Goal: Task Accomplishment & Management: Manage account settings

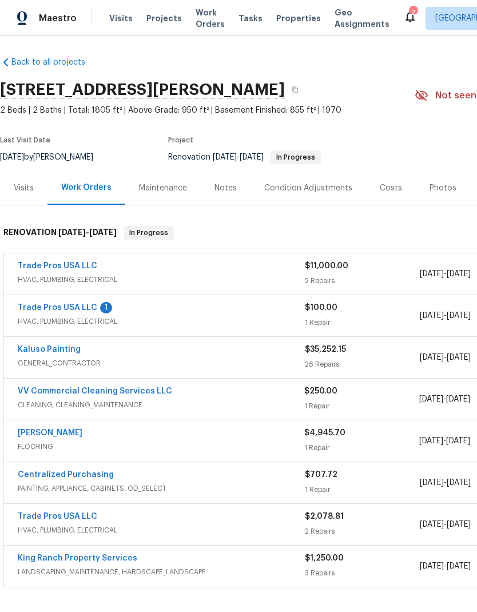
scroll to position [2, 0]
click at [67, 308] on link "Trade Pros USA LLC" at bounding box center [57, 308] width 79 height 8
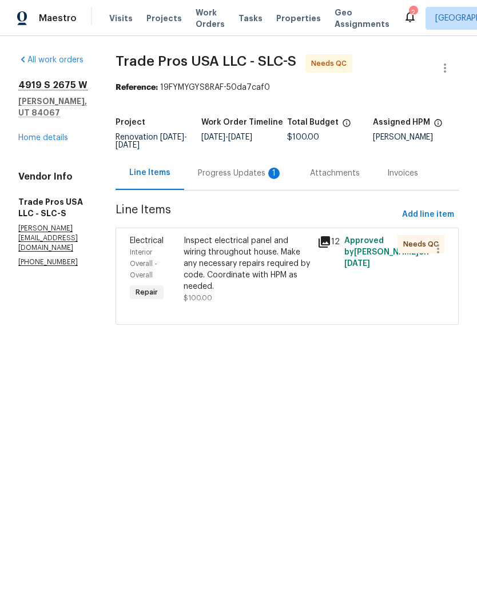
click at [246, 173] on div "Progress Updates 1" at bounding box center [240, 173] width 85 height 11
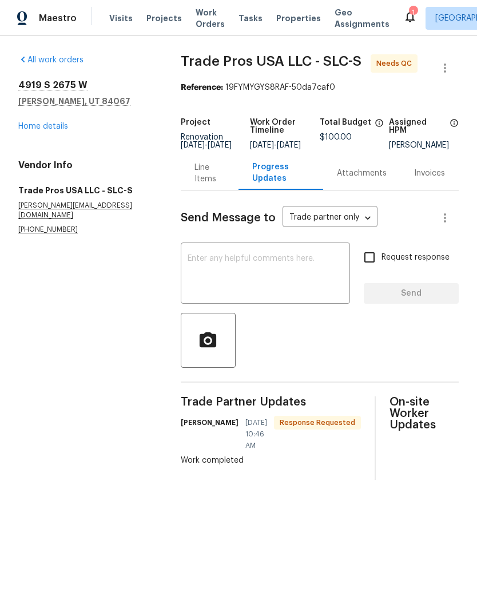
click at [53, 122] on link "Home details" at bounding box center [43, 126] width 50 height 8
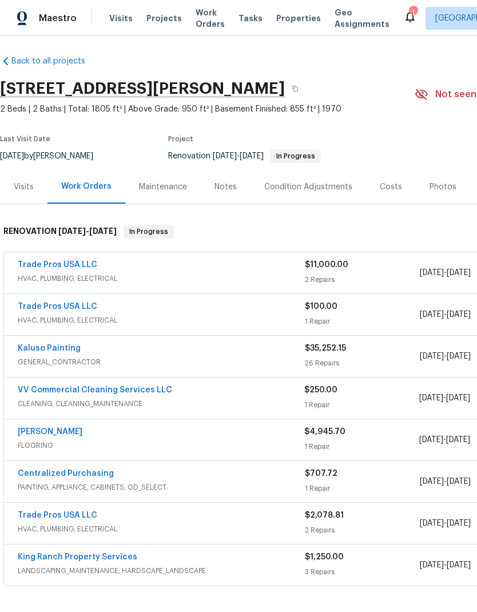
scroll to position [3, 0]
click at [186, 321] on span "HVAC, PLUMBING, ELECTRICAL" at bounding box center [161, 320] width 287 height 11
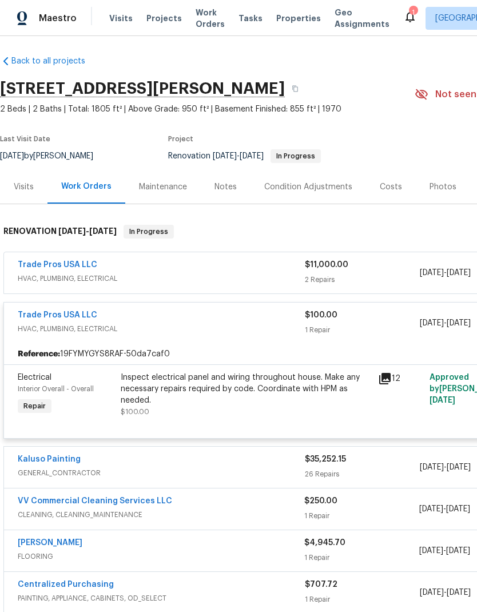
click at [233, 391] on div "Inspect electrical panel and wiring throughout house. Make any necessary repair…" at bounding box center [246, 389] width 250 height 34
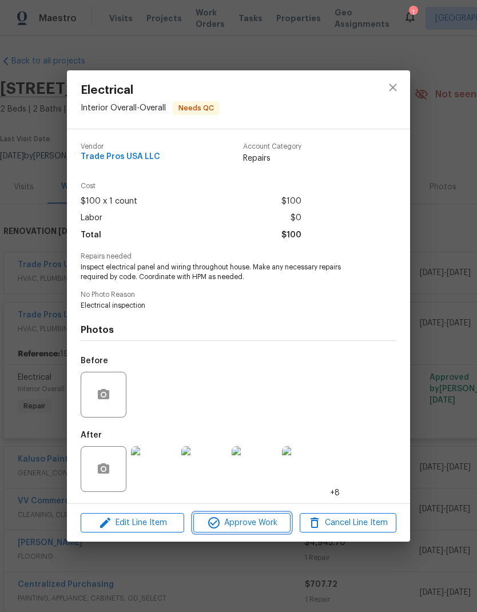
click at [254, 526] on span "Approve Work" at bounding box center [242, 523] width 90 height 14
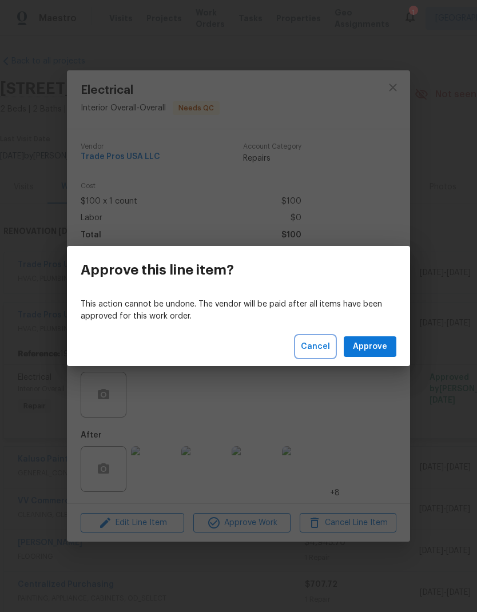
click at [319, 350] on span "Cancel" at bounding box center [315, 347] width 29 height 14
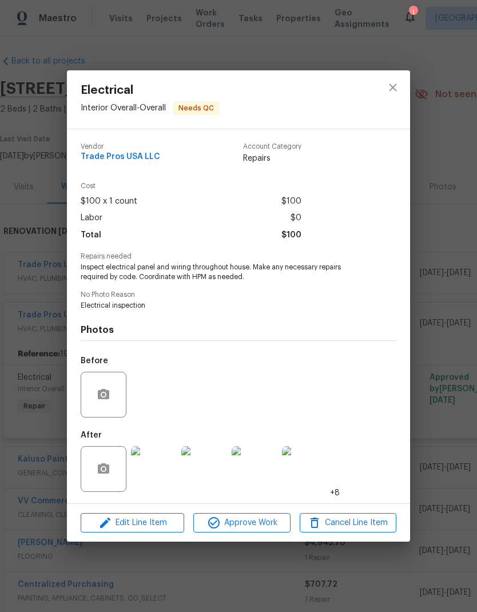
click at [160, 472] on img at bounding box center [154, 469] width 46 height 46
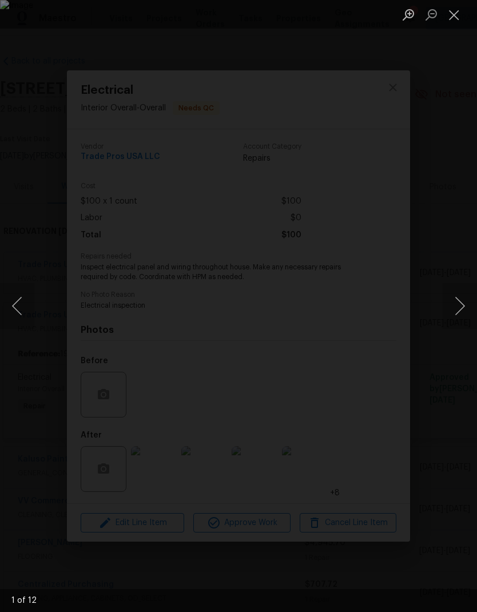
click at [459, 308] on button "Next image" at bounding box center [460, 306] width 34 height 46
click at [460, 304] on button "Next image" at bounding box center [460, 306] width 34 height 46
click at [458, 306] on button "Next image" at bounding box center [460, 306] width 34 height 46
click at [457, 307] on button "Next image" at bounding box center [460, 306] width 34 height 46
click at [460, 304] on button "Next image" at bounding box center [460, 306] width 34 height 46
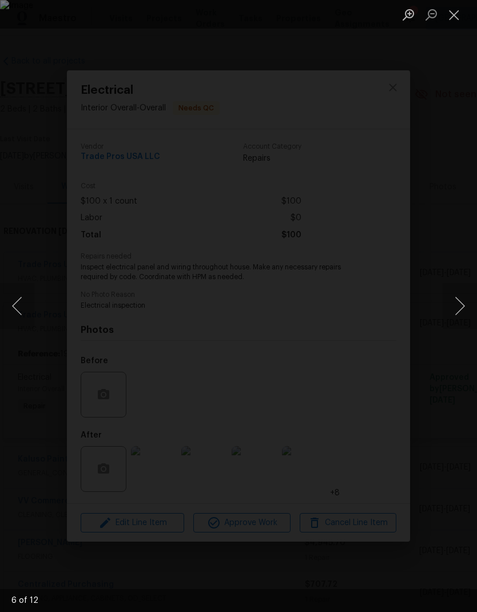
click at [457, 22] on button "Close lightbox" at bounding box center [454, 15] width 23 height 20
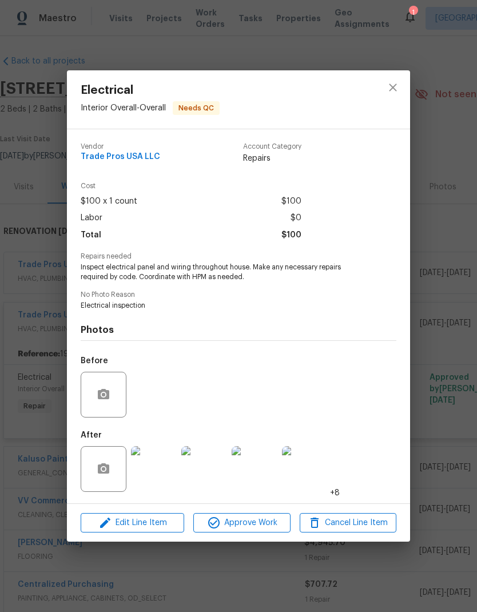
click at [249, 527] on span "Approve Work" at bounding box center [242, 523] width 90 height 14
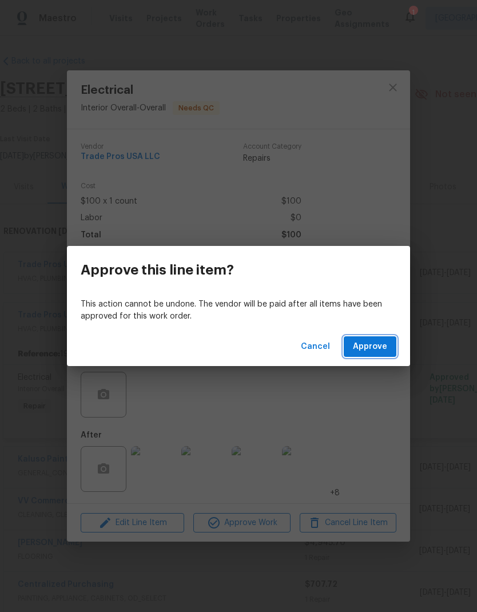
click at [387, 353] on span "Approve" at bounding box center [370, 347] width 34 height 14
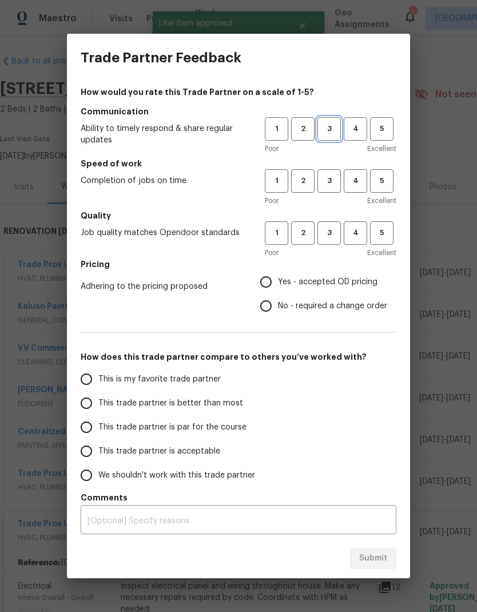
click at [328, 134] on span "3" at bounding box center [329, 128] width 21 height 13
click at [329, 182] on span "3" at bounding box center [329, 180] width 21 height 13
click at [333, 233] on span "3" at bounding box center [329, 232] width 21 height 13
click at [272, 282] on input "Yes - accepted OD pricing" at bounding box center [266, 282] width 24 height 24
radio input "true"
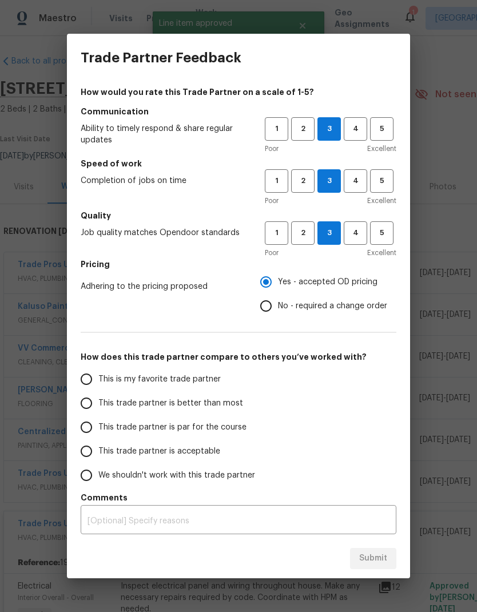
click at [93, 411] on input "This trade partner is better than most" at bounding box center [86, 403] width 24 height 24
click at [379, 560] on span "Submit" at bounding box center [373, 558] width 28 height 14
radio input "true"
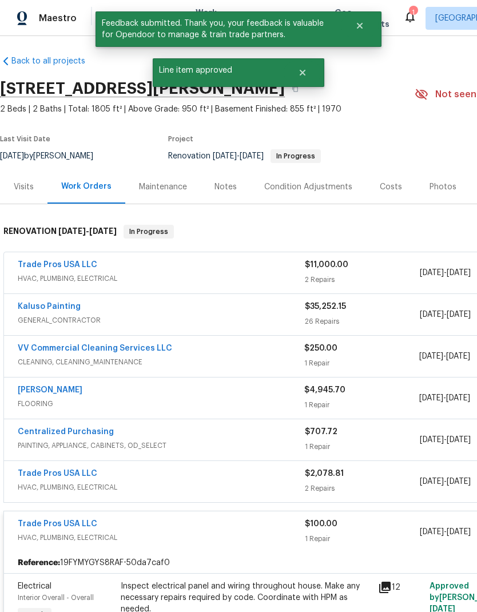
click at [93, 276] on span "HVAC, PLUMBING, ELECTRICAL" at bounding box center [161, 278] width 287 height 11
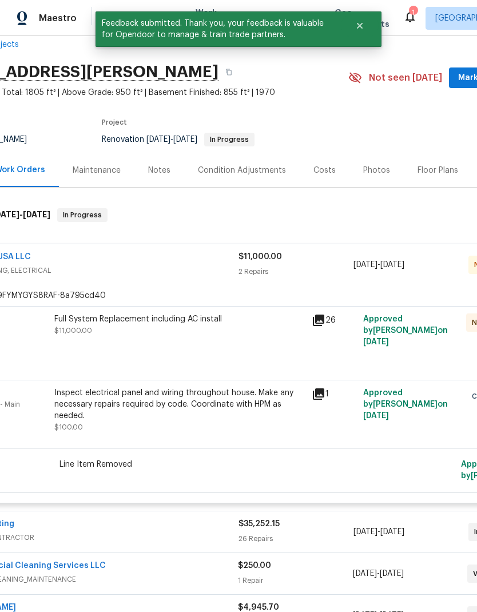
scroll to position [21, 68]
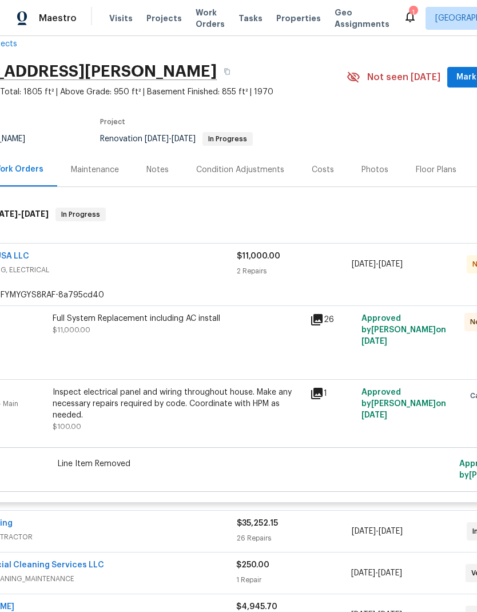
click at [162, 330] on div "Full System Replacement including AC install $11,000.00" at bounding box center [178, 324] width 250 height 23
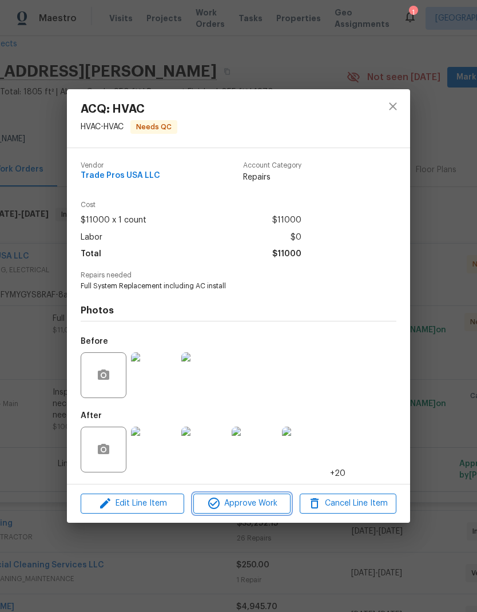
click at [261, 511] on span "Approve Work" at bounding box center [242, 503] width 90 height 14
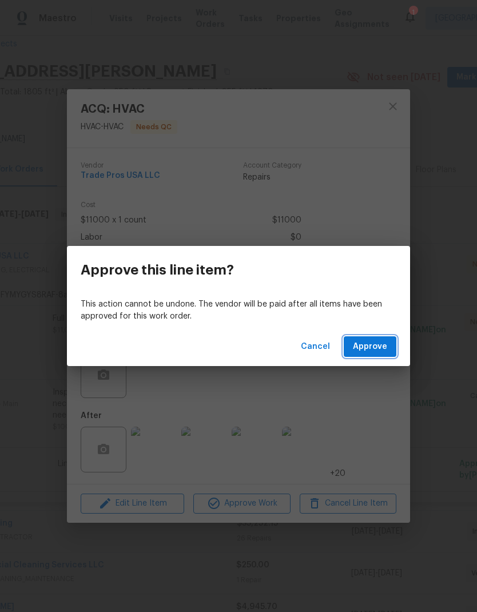
click at [381, 348] on span "Approve" at bounding box center [370, 347] width 34 height 14
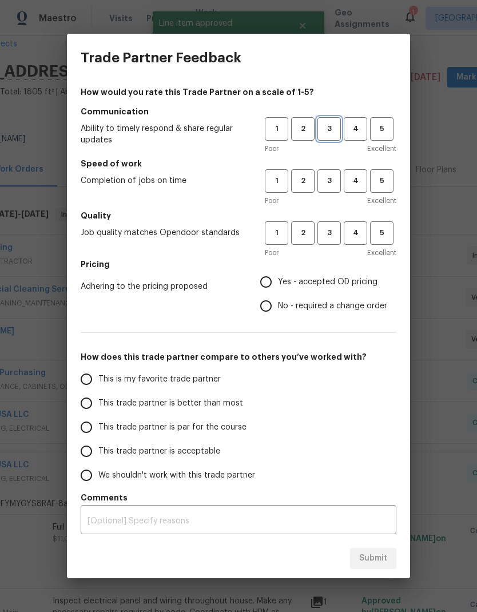
click at [332, 130] on span "3" at bounding box center [329, 128] width 21 height 13
click at [326, 185] on span "3" at bounding box center [329, 180] width 21 height 13
click at [331, 228] on span "3" at bounding box center [329, 232] width 21 height 13
click at [265, 283] on input "Yes - accepted OD pricing" at bounding box center [266, 282] width 24 height 24
radio input "true"
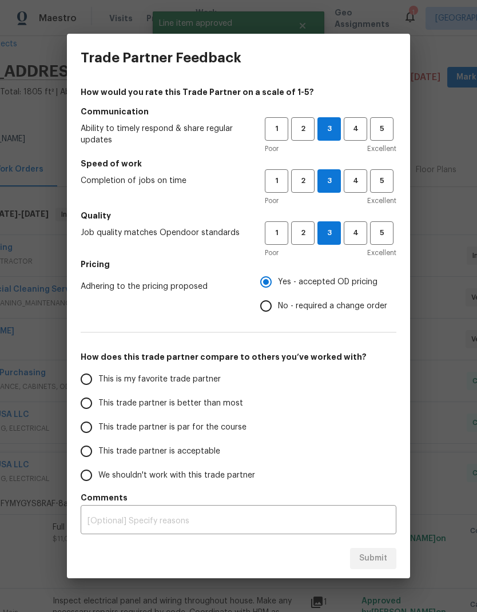
click at [91, 404] on input "This trade partner is better than most" at bounding box center [86, 403] width 24 height 24
click at [379, 560] on span "Submit" at bounding box center [373, 558] width 28 height 14
radio input "true"
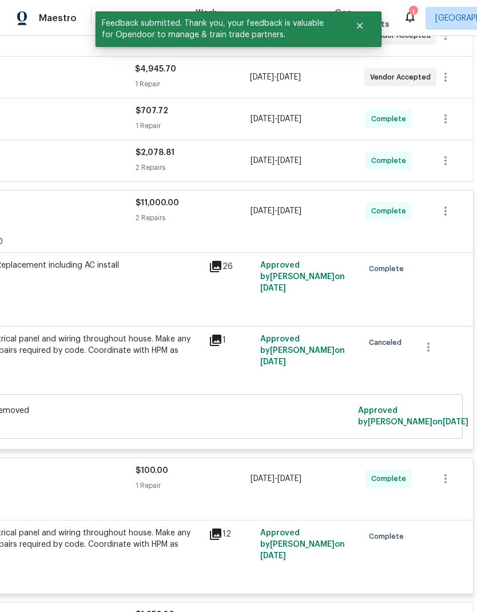
scroll to position [286, 169]
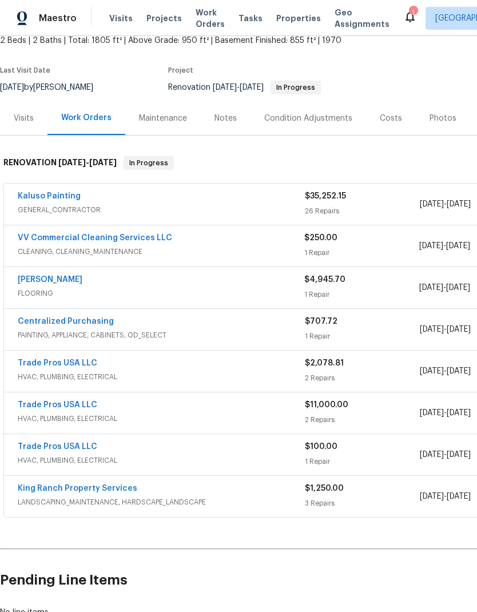
scroll to position [71, 0]
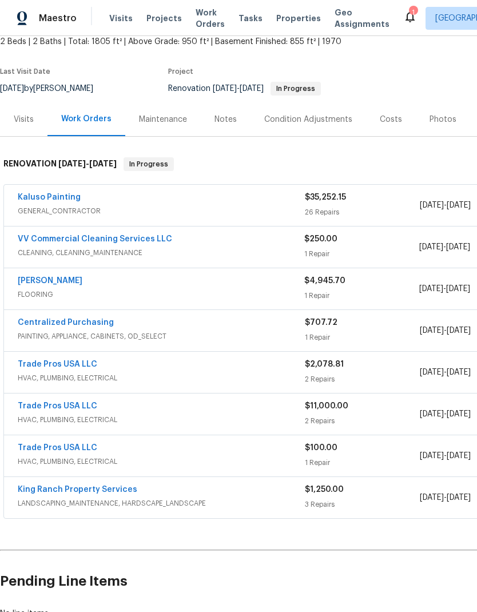
click at [74, 282] on link "[PERSON_NAME]" at bounding box center [50, 281] width 65 height 8
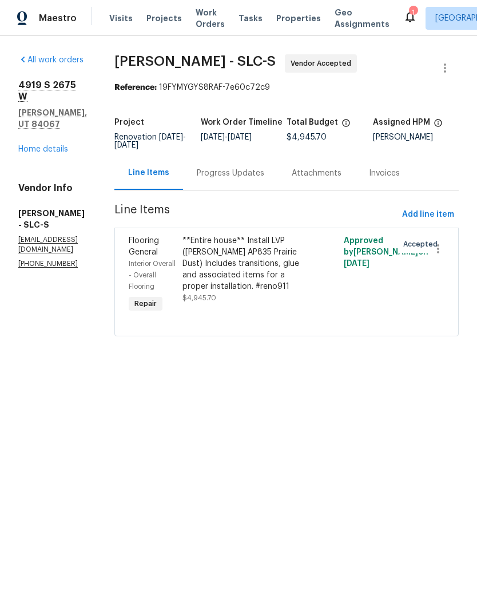
click at [246, 263] on div "**Entire house** Install LVP ([PERSON_NAME] AP835 Prairie Dust) Includes transi…" at bounding box center [246, 263] width 128 height 57
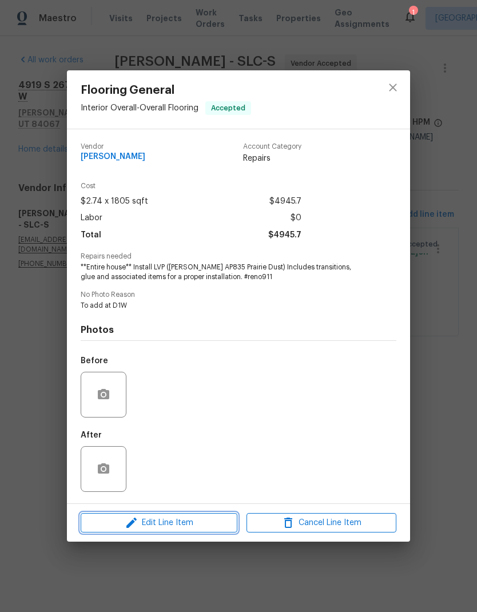
click at [203, 526] on span "Edit Line Item" at bounding box center [159, 523] width 150 height 14
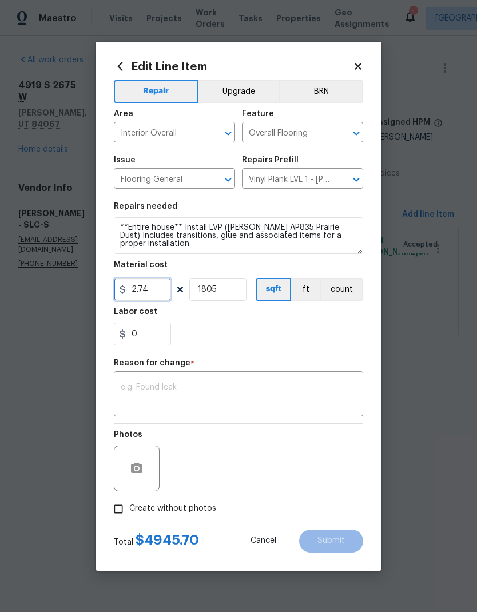
click at [153, 290] on input "2.74" at bounding box center [142, 289] width 57 height 23
click at [360, 336] on div "0" at bounding box center [238, 334] width 249 height 23
click at [361, 66] on icon at bounding box center [358, 66] width 10 height 10
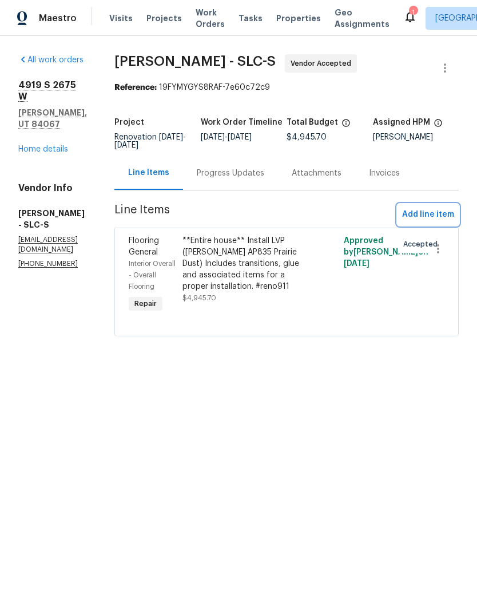
click at [434, 216] on span "Add line item" at bounding box center [428, 215] width 52 height 14
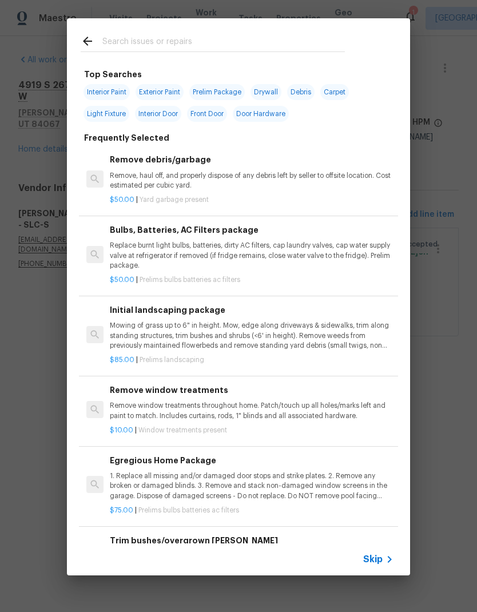
click at [204, 41] on input "text" at bounding box center [223, 42] width 242 height 17
type input "Flooring"
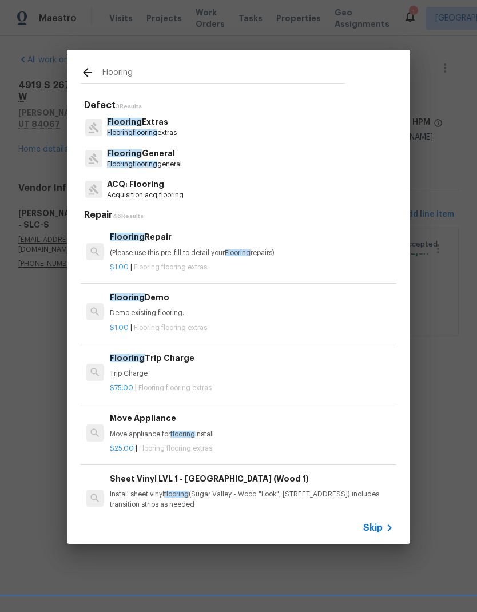
click at [152, 128] on p "Flooring Extras" at bounding box center [142, 122] width 70 height 12
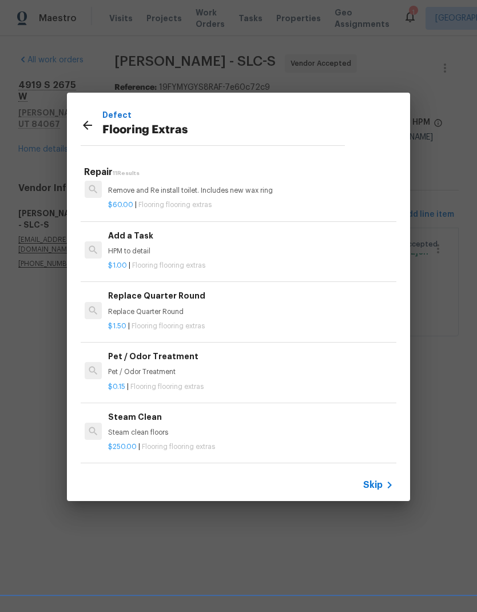
scroll to position [324, 2]
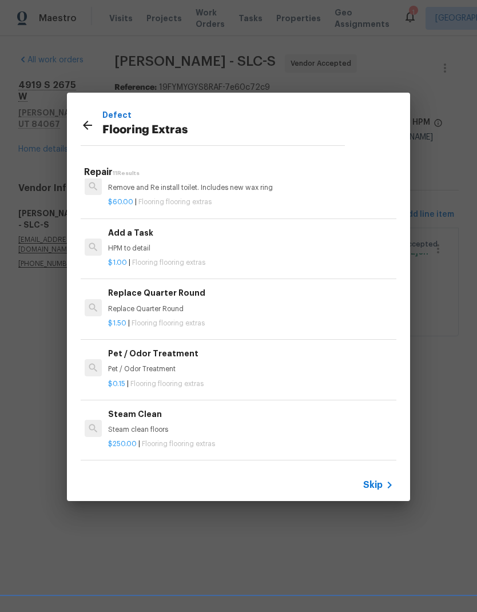
click at [193, 237] on div "Add a Task HPM to detail" at bounding box center [250, 239] width 284 height 27
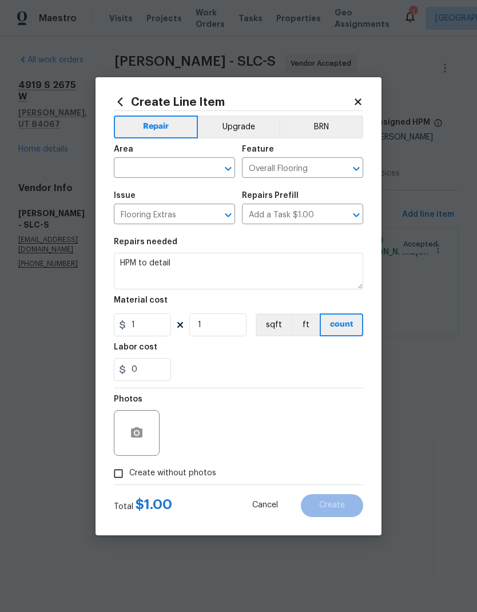
click at [184, 162] on input "text" at bounding box center [158, 169] width 89 height 18
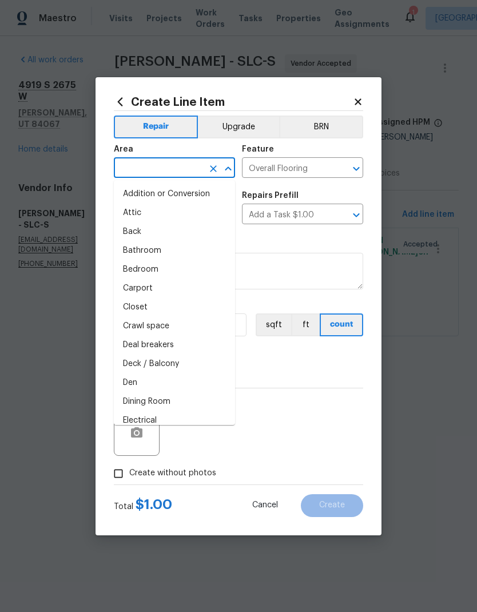
click at [184, 162] on input "text" at bounding box center [158, 169] width 89 height 18
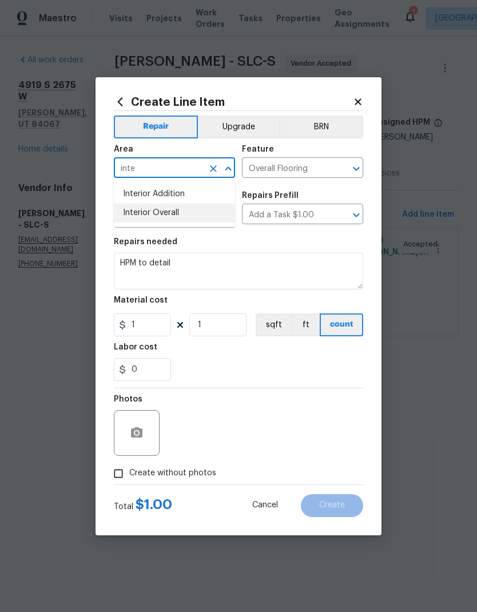
click at [179, 211] on li "Interior Overall" at bounding box center [174, 213] width 121 height 19
type input "Interior Overall"
click at [164, 273] on textarea "HPM to detail" at bounding box center [238, 271] width 249 height 37
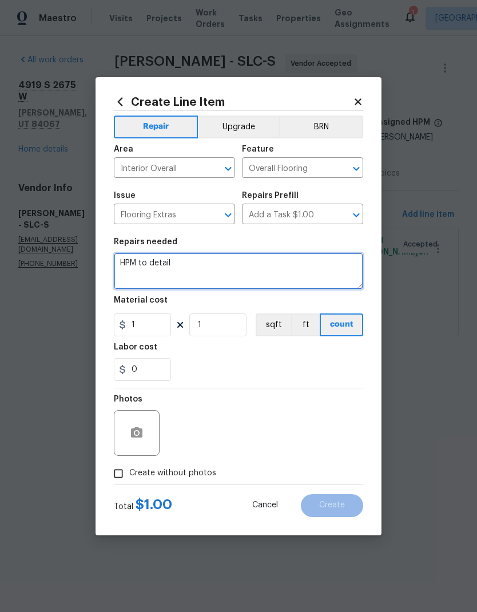
click at [164, 272] on textarea "HPM to detail" at bounding box center [238, 271] width 249 height 37
click at [157, 267] on textarea "HPM to detail" at bounding box center [238, 271] width 249 height 37
click at [157, 266] on textarea "HPM to detail" at bounding box center [238, 271] width 249 height 37
click at [246, 266] on textarea "LVP stair labor, extensive prep work, trip charge, removing/resetting toilets," at bounding box center [238, 271] width 249 height 37
type textarea "LVP stair labor, extensive prep work (18 hours needed), trip charge, removing/r…"
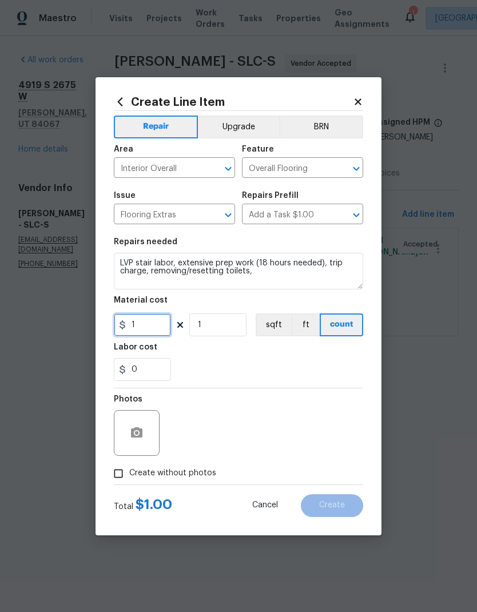
click at [151, 329] on input "1" at bounding box center [142, 324] width 57 height 23
type input "2541.93"
click at [261, 362] on div "0" at bounding box center [238, 369] width 249 height 23
click at [126, 472] on input "Create without photos" at bounding box center [119, 474] width 22 height 22
checkbox input "true"
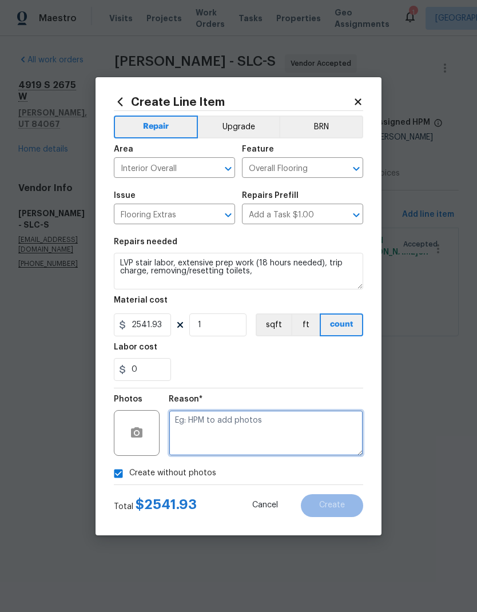
click at [307, 425] on textarea at bounding box center [266, 433] width 194 height 46
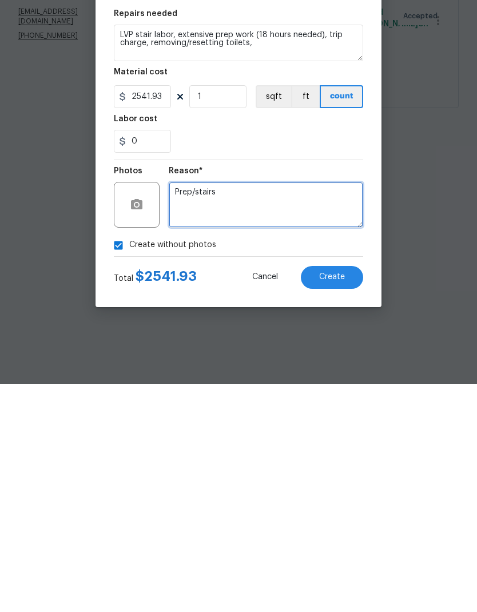
type textarea "Prep/stairs"
click at [335, 501] on span "Create" at bounding box center [332, 505] width 26 height 9
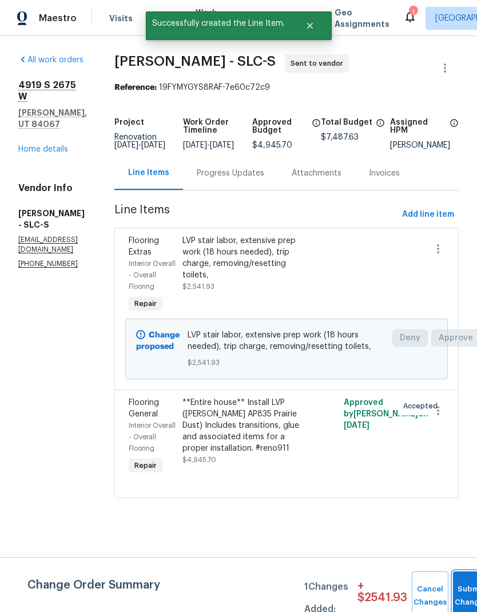
click at [461, 591] on button "Submit Changes" at bounding box center [471, 595] width 37 height 49
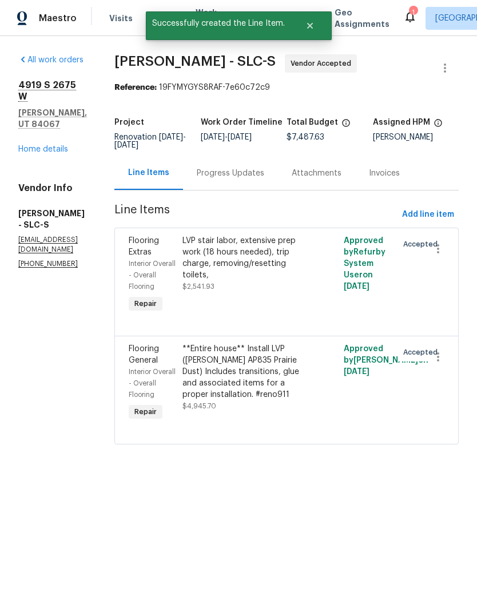
click at [52, 145] on link "Home details" at bounding box center [43, 149] width 50 height 8
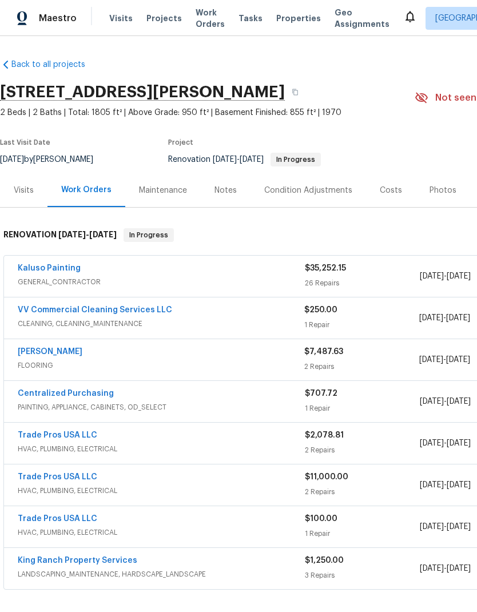
click at [226, 190] on div "Notes" at bounding box center [225, 190] width 22 height 11
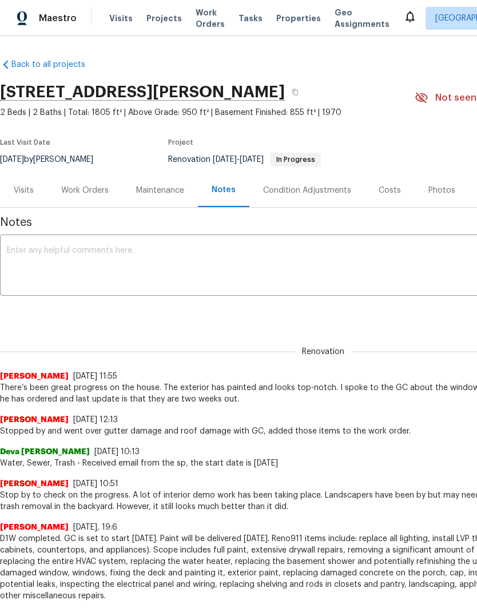
click at [87, 187] on div "Work Orders" at bounding box center [84, 190] width 47 height 11
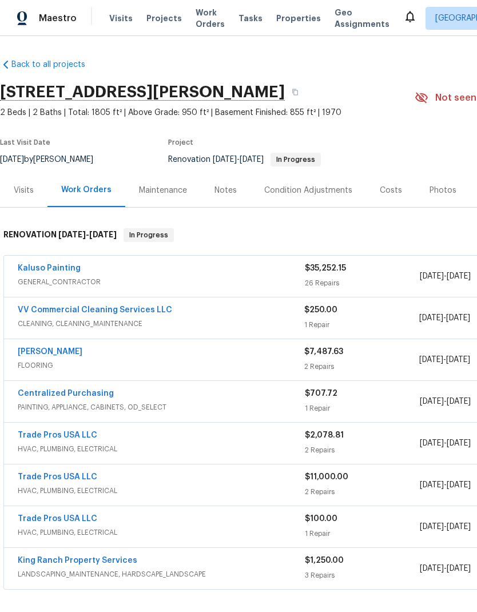
click at [55, 266] on link "Kaluso Painting" at bounding box center [49, 268] width 63 height 8
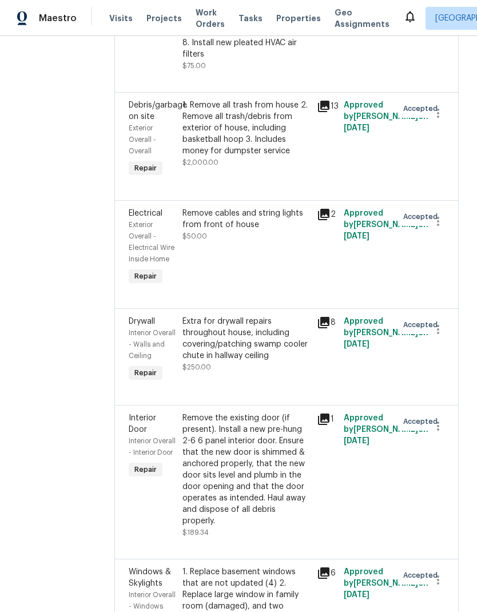
scroll to position [1159, 0]
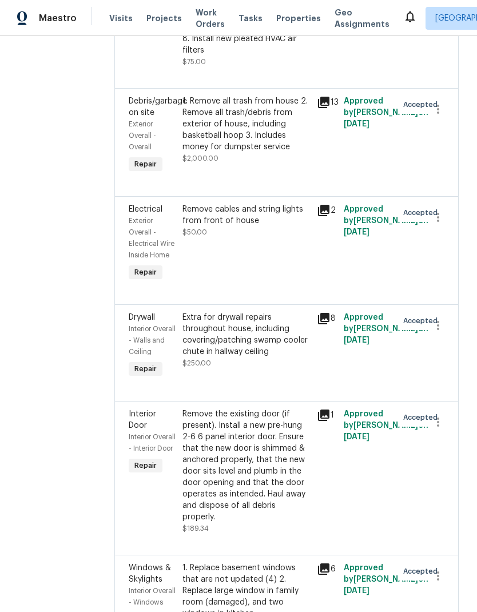
click at [246, 153] on div "1. Remove all trash from house 2. Remove all trash/debris from exterior of hous…" at bounding box center [246, 123] width 128 height 57
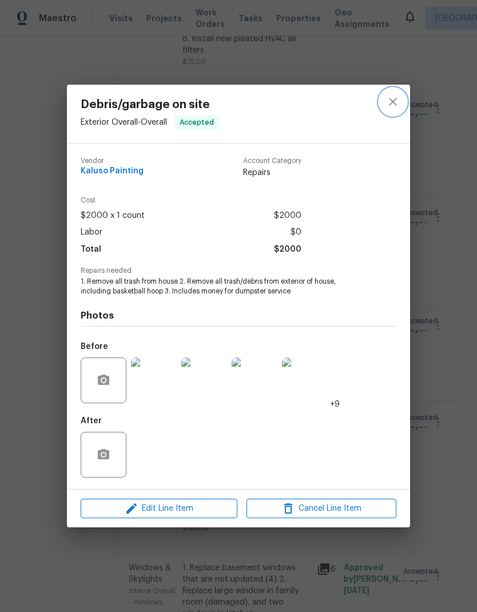
click at [393, 102] on icon "close" at bounding box center [393, 102] width 14 height 14
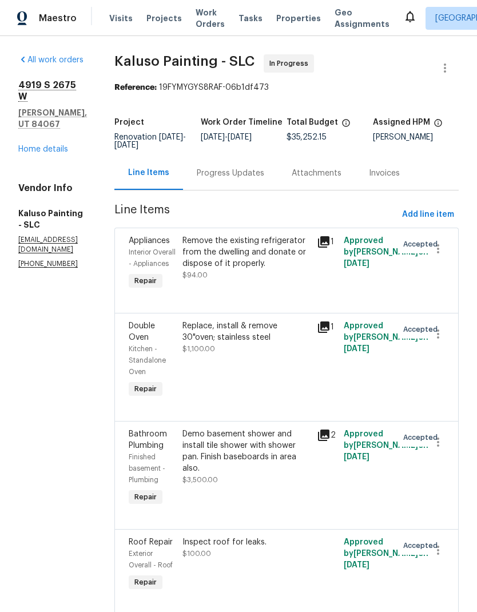
scroll to position [0, 0]
click at [45, 145] on link "Home details" at bounding box center [43, 149] width 50 height 8
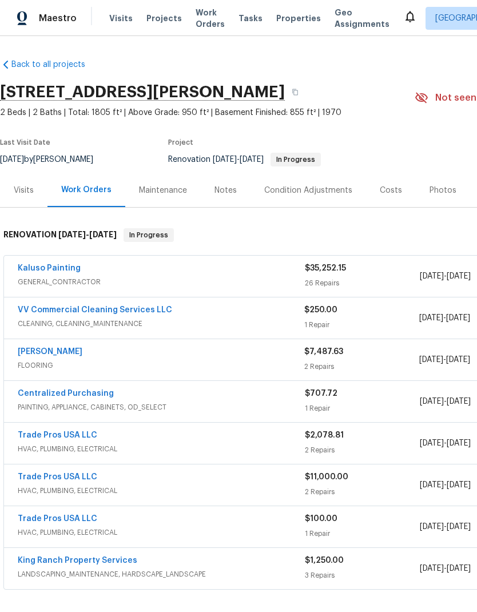
click at [316, 194] on div "Condition Adjustments" at bounding box center [308, 190] width 88 height 11
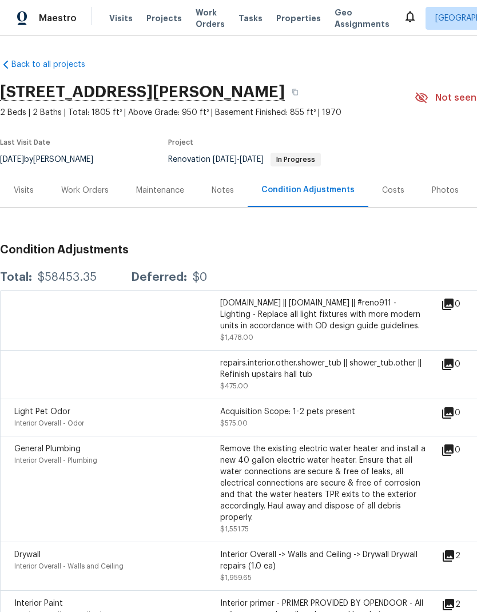
click at [87, 193] on div "Work Orders" at bounding box center [84, 190] width 47 height 11
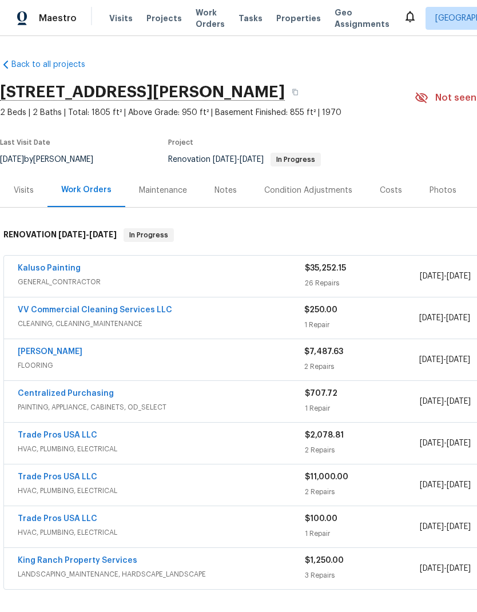
click at [60, 269] on link "Kaluso Painting" at bounding box center [49, 268] width 63 height 8
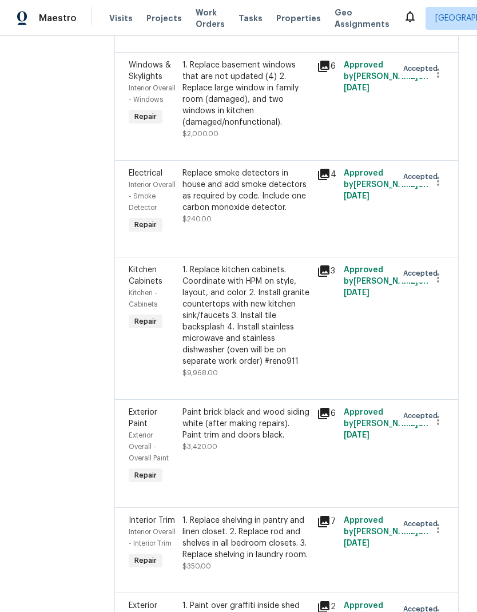
scroll to position [1686, 0]
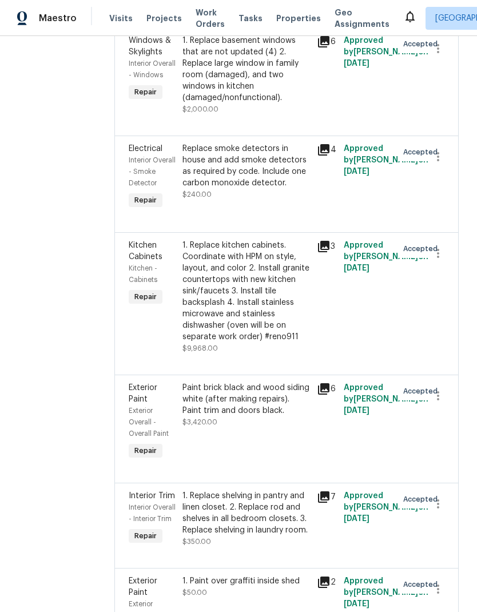
click at [276, 343] on div "1. Replace kitchen cabinets. Coordinate with HPM on style, layout, and color 2.…" at bounding box center [246, 291] width 128 height 103
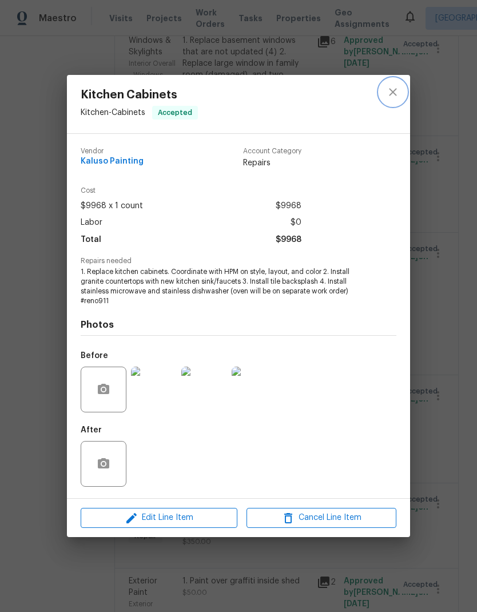
click at [397, 93] on icon "close" at bounding box center [393, 92] width 14 height 14
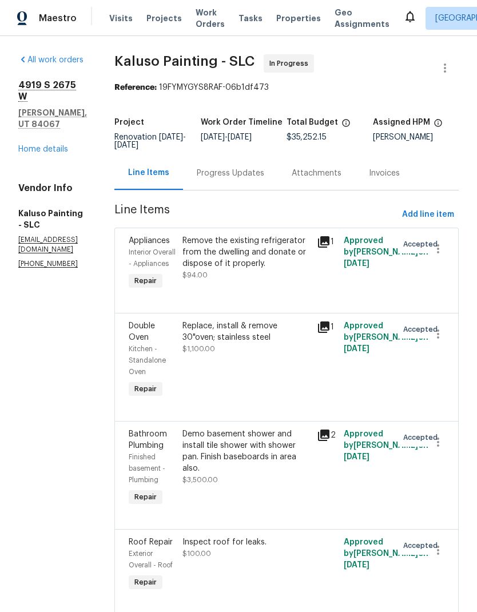
scroll to position [0, 0]
click at [59, 145] on link "Home details" at bounding box center [43, 149] width 50 height 8
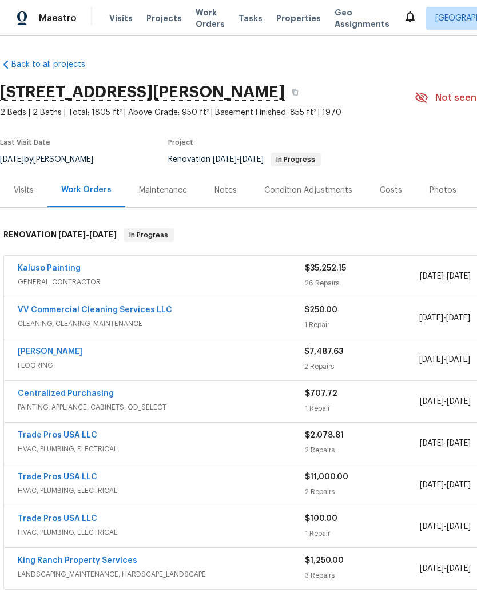
click at [321, 196] on div "Condition Adjustments" at bounding box center [308, 190] width 88 height 11
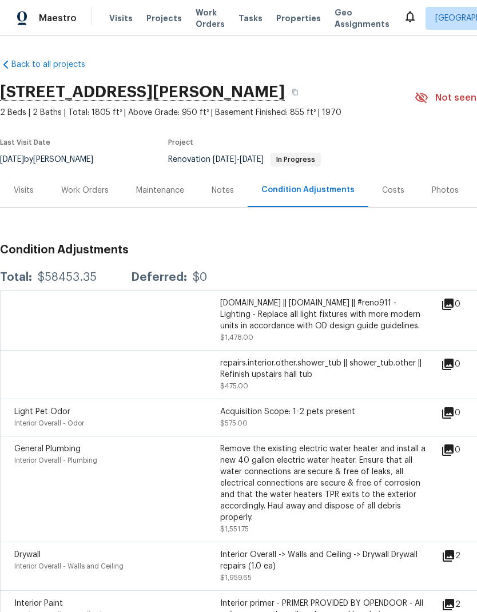
click at [89, 194] on div "Work Orders" at bounding box center [84, 190] width 47 height 11
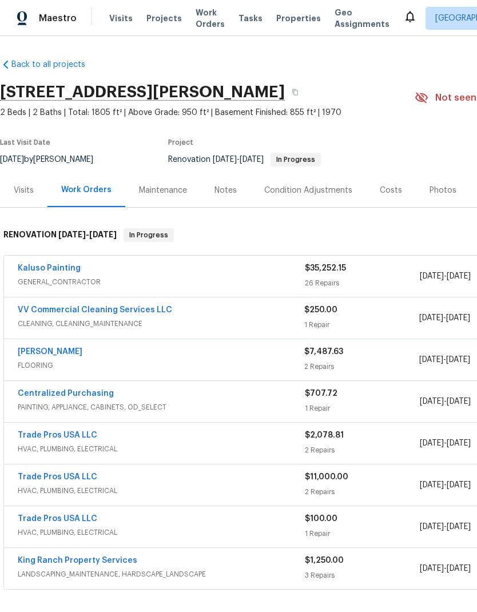
click at [56, 264] on link "Kaluso Painting" at bounding box center [49, 268] width 63 height 8
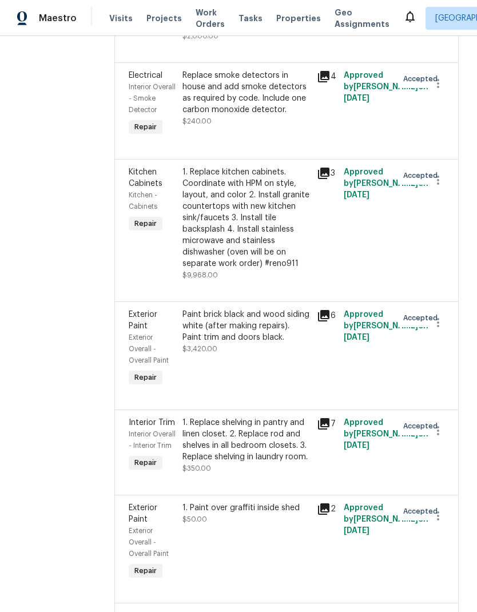
scroll to position [1760, 0]
click at [274, 269] on div "1. Replace kitchen cabinets. Coordinate with HPM on style, layout, and color 2.…" at bounding box center [246, 217] width 128 height 103
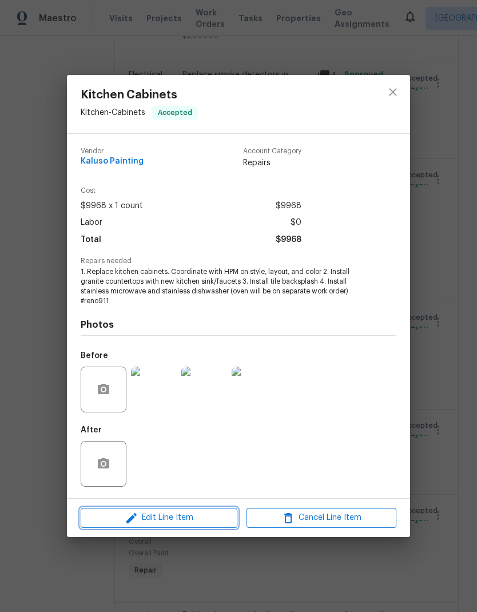
click at [184, 524] on span "Edit Line Item" at bounding box center [159, 518] width 150 height 14
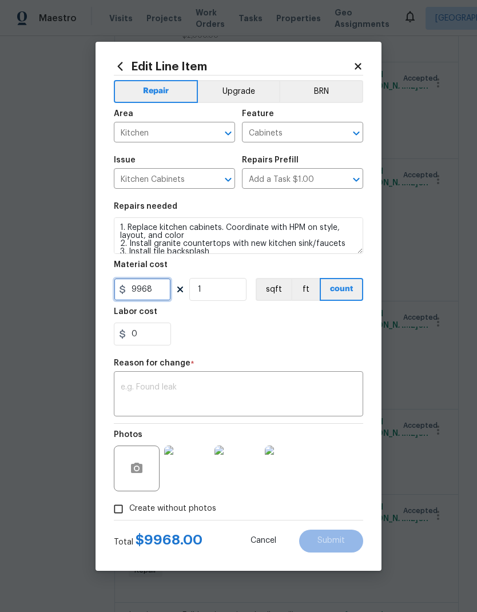
click at [157, 290] on input "9968" at bounding box center [142, 289] width 57 height 23
click at [140, 289] on input "9968" at bounding box center [142, 289] width 57 height 23
type input "11068"
click at [305, 330] on div "0" at bounding box center [238, 334] width 249 height 23
click at [243, 384] on textarea at bounding box center [239, 395] width 236 height 24
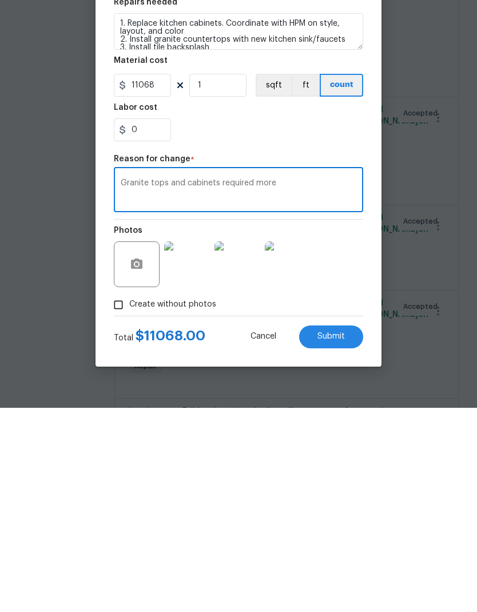
type textarea "Granite tops and cabinets required more"
click at [347, 424] on div "Photos" at bounding box center [238, 461] width 249 height 74
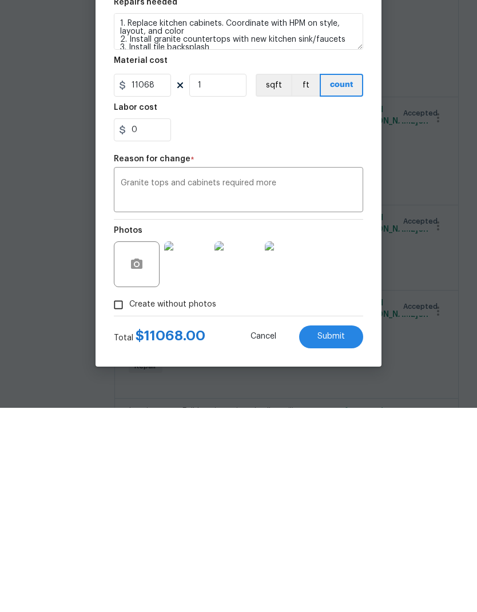
scroll to position [46, 0]
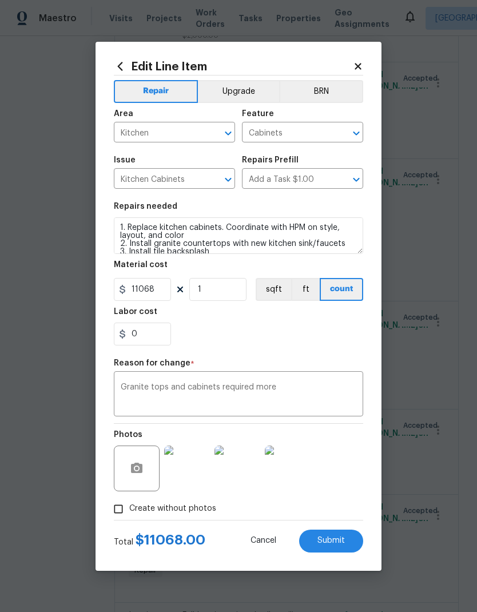
click at [355, 457] on div "Photos" at bounding box center [238, 461] width 249 height 74
click at [343, 542] on span "Submit" at bounding box center [330, 540] width 27 height 9
type input "9968"
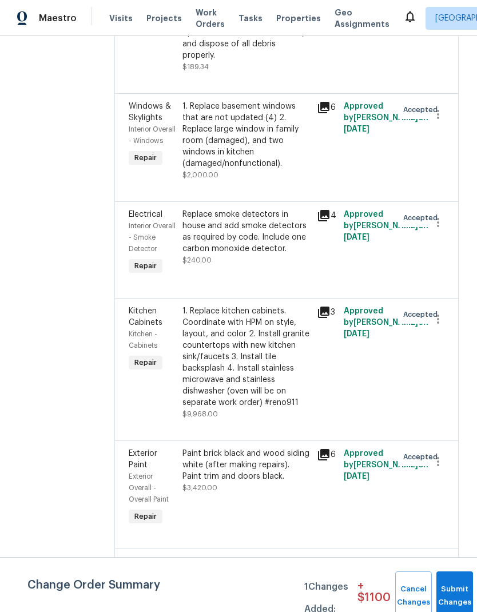
scroll to position [1619, 0]
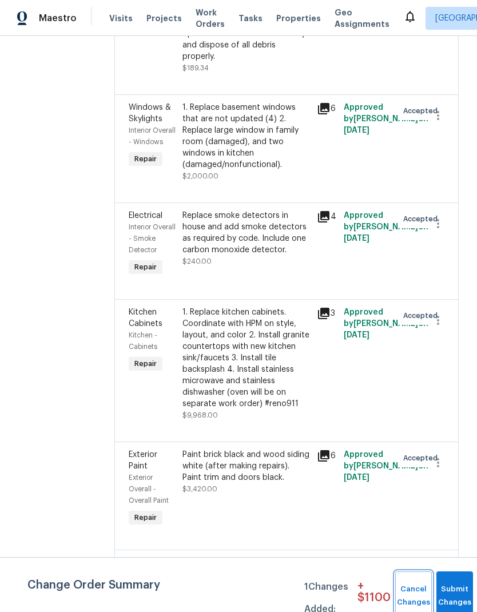
click at [410, 590] on button "Cancel Changes" at bounding box center [413, 595] width 37 height 49
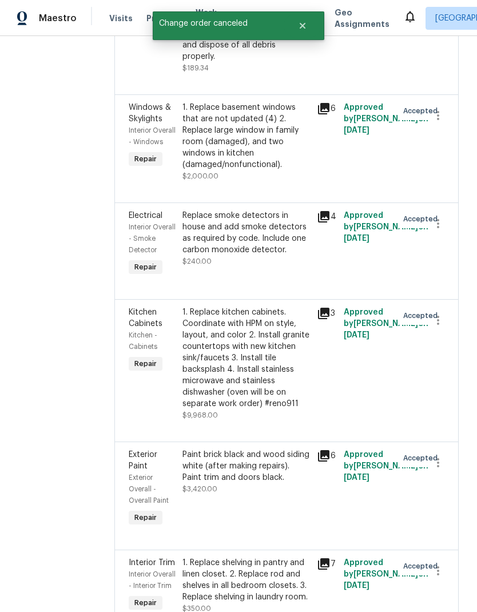
click at [260, 409] on div "1. Replace kitchen cabinets. Coordinate with HPM on style, layout, and color 2.…" at bounding box center [246, 358] width 128 height 103
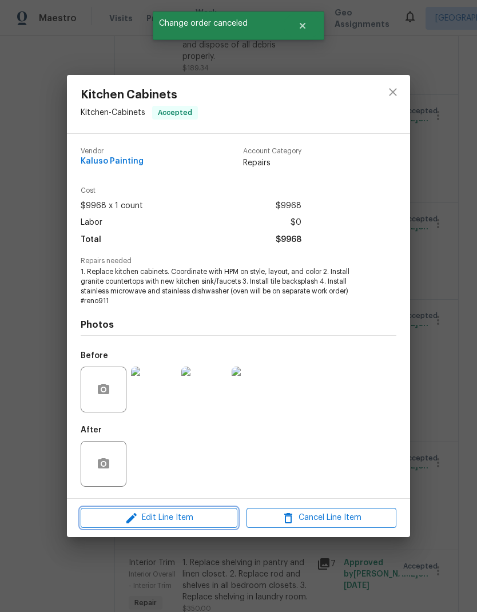
click at [198, 526] on button "Edit Line Item" at bounding box center [159, 518] width 157 height 20
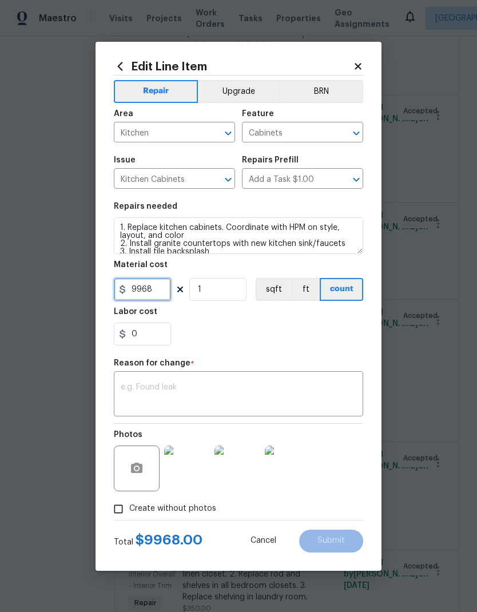
click at [149, 290] on input "9968" at bounding box center [142, 289] width 57 height 23
type input "11968"
click at [303, 333] on div "0" at bounding box center [238, 334] width 249 height 23
click at [236, 391] on textarea at bounding box center [239, 395] width 236 height 24
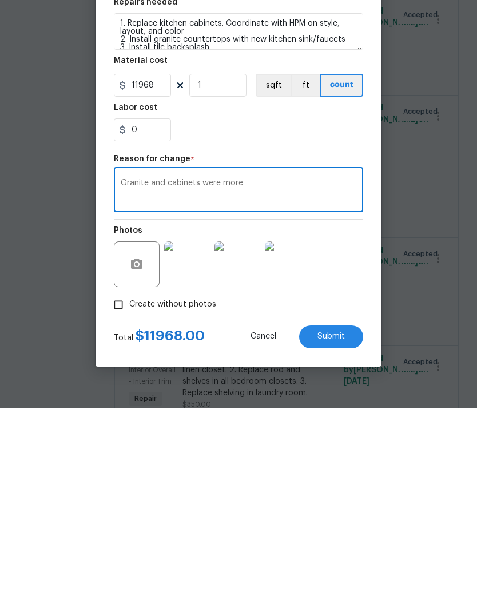
type textarea "Granite and cabinets were more"
click at [343, 424] on div "Photos" at bounding box center [238, 461] width 249 height 74
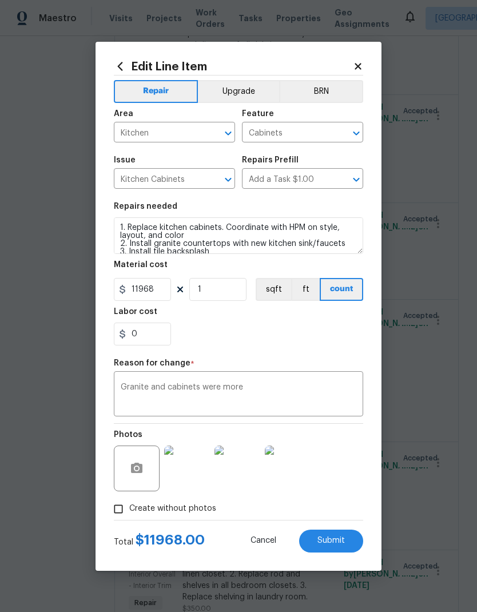
click at [336, 551] on button "Submit" at bounding box center [331, 541] width 64 height 23
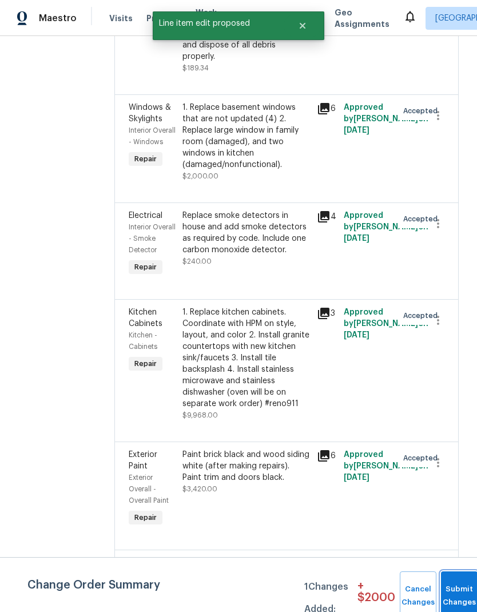
click at [457, 588] on button "Submit Changes" at bounding box center [459, 595] width 37 height 49
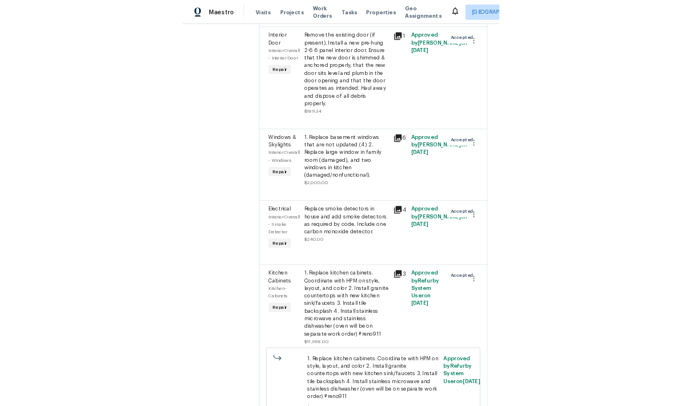
scroll to position [1519, 0]
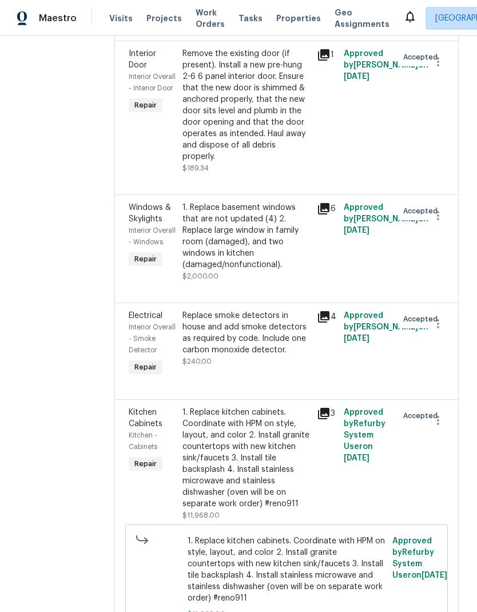
click at [273, 270] on div "1. Replace basement windows that are not updated (4) 2. Replace large window in…" at bounding box center [246, 236] width 128 height 69
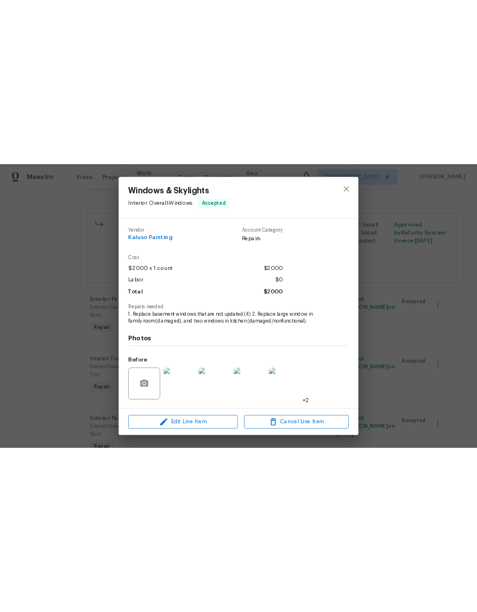
scroll to position [0, 0]
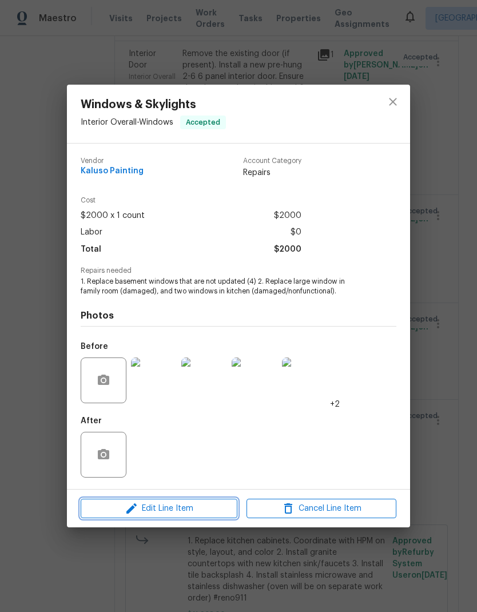
click at [193, 507] on span "Edit Line Item" at bounding box center [159, 509] width 150 height 14
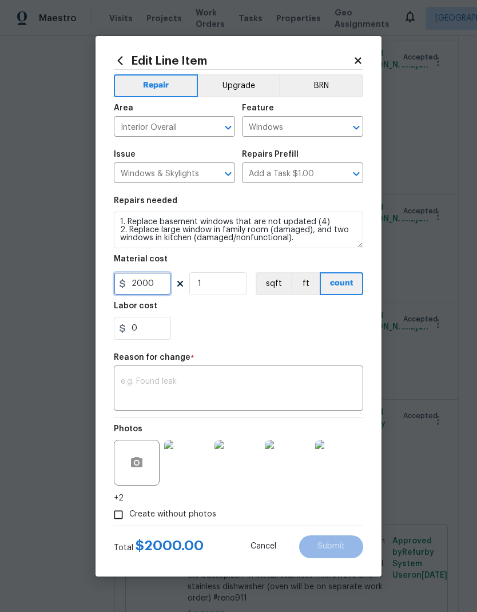
click at [165, 287] on input "2000" at bounding box center [142, 283] width 57 height 23
type input "3100"
click at [280, 314] on div "Labor cost" at bounding box center [238, 309] width 249 height 15
click at [231, 389] on textarea at bounding box center [239, 389] width 236 height 24
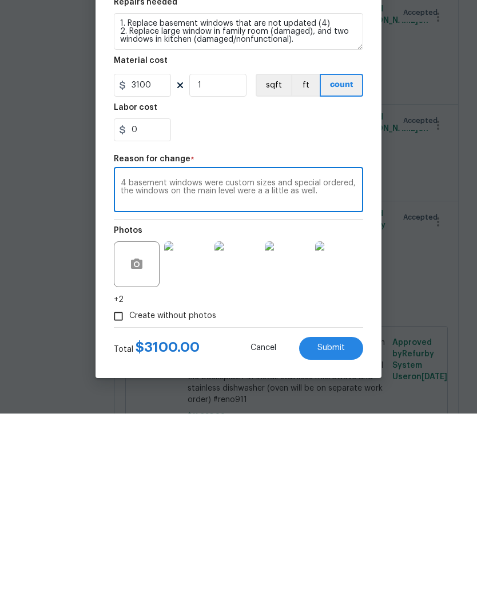
type textarea "4 basement windows were custom sizes and special ordered, the windows on the ma…"
click at [339, 542] on span "Submit" at bounding box center [330, 546] width 27 height 9
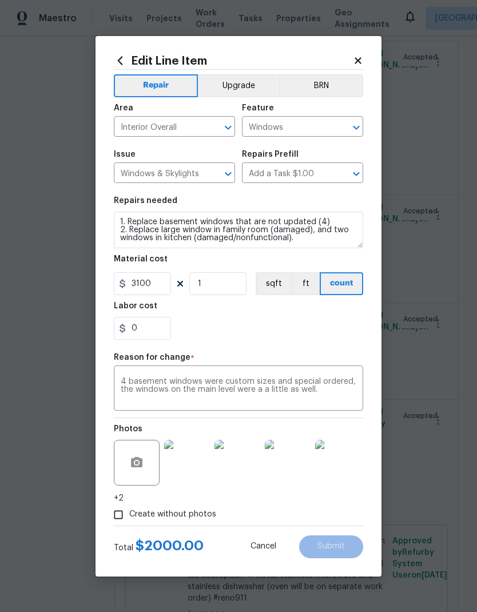
type input "2000"
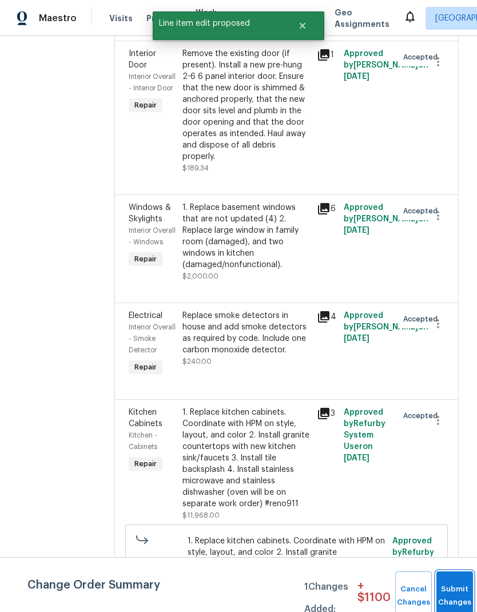
click at [447, 598] on span "Submit Changes" at bounding box center [454, 596] width 25 height 26
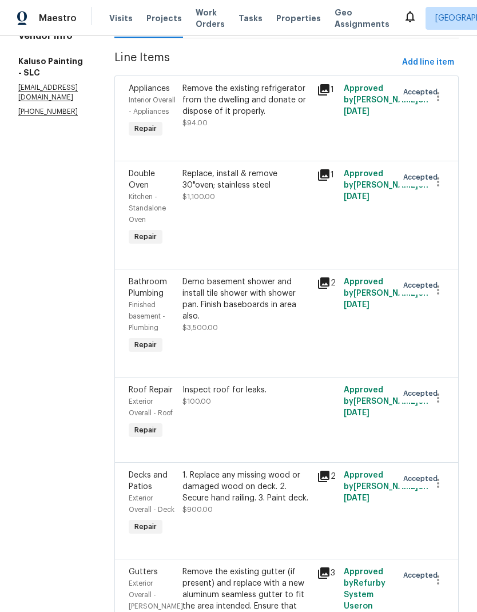
scroll to position [149, 0]
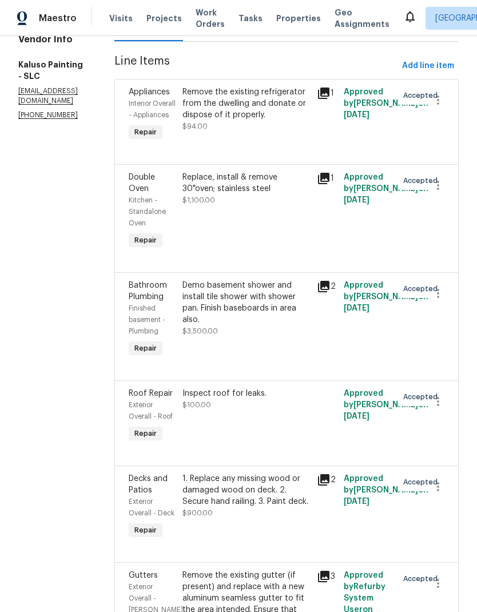
click at [272, 389] on div "Inspect roof for leaks. $100.00" at bounding box center [246, 399] width 128 height 23
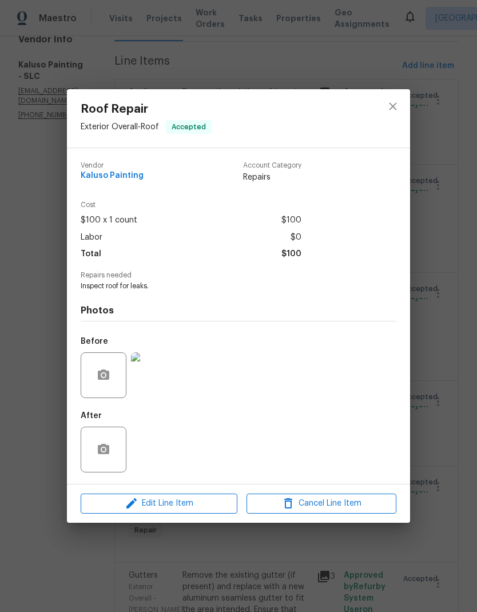
click at [210, 506] on span "Edit Line Item" at bounding box center [159, 503] width 150 height 14
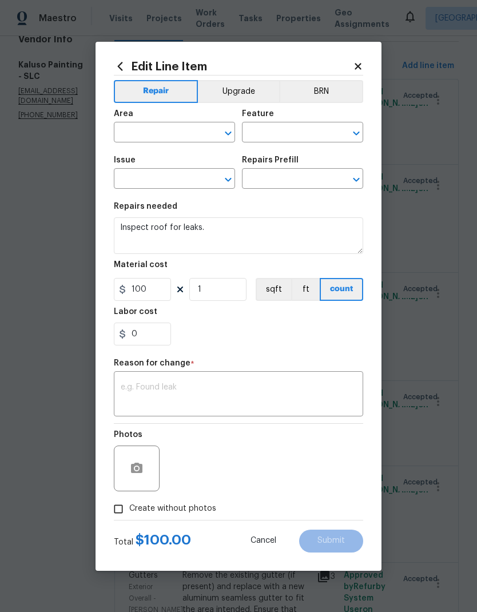
type input "Exterior Overall"
type input "Roof"
type input "Roof Repair"
type input "Add a Task $1.00"
click at [160, 296] on input "100" at bounding box center [142, 289] width 57 height 23
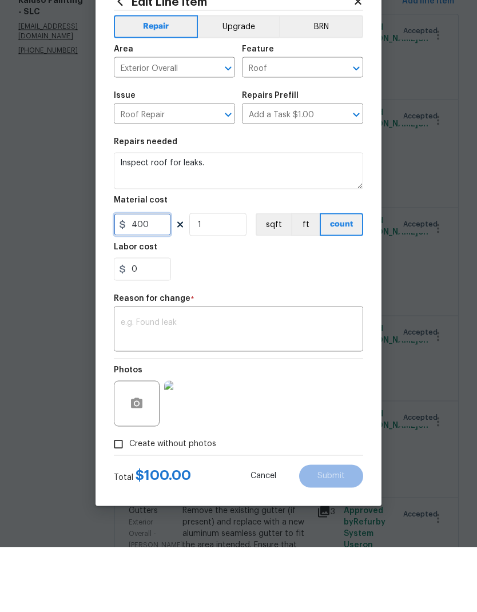
type input "400"
click at [200, 383] on textarea at bounding box center [239, 395] width 236 height 24
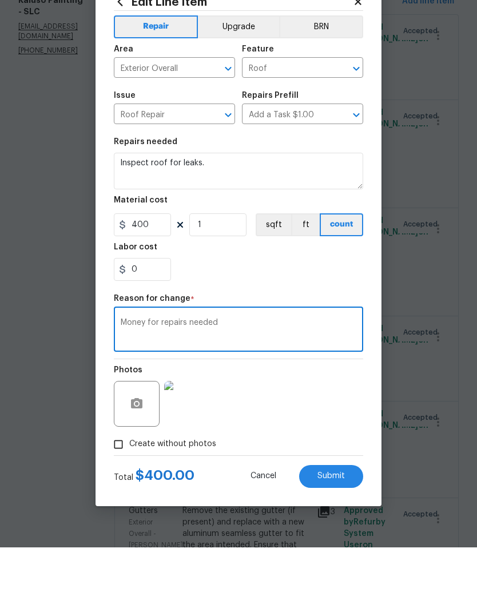
type textarea "Money for repairs needed"
click at [348, 282] on section "Repairs needed Inspect roof for leaks. Material cost 400 1 sqft ft count Labor …" at bounding box center [238, 274] width 249 height 157
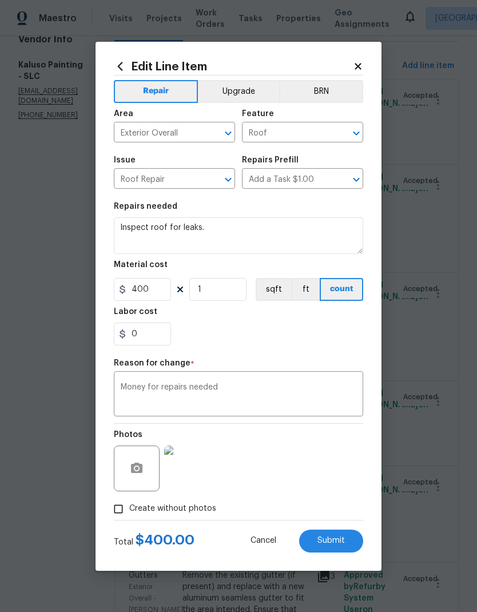
click at [357, 63] on icon at bounding box center [358, 66] width 6 height 6
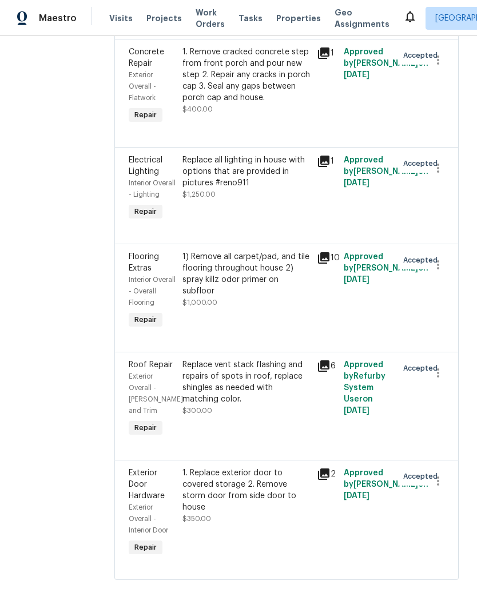
scroll to position [3369, 0]
click at [310, 154] on div "Replace all lighting in house with options that are provided in pictures #reno9…" at bounding box center [246, 171] width 128 height 34
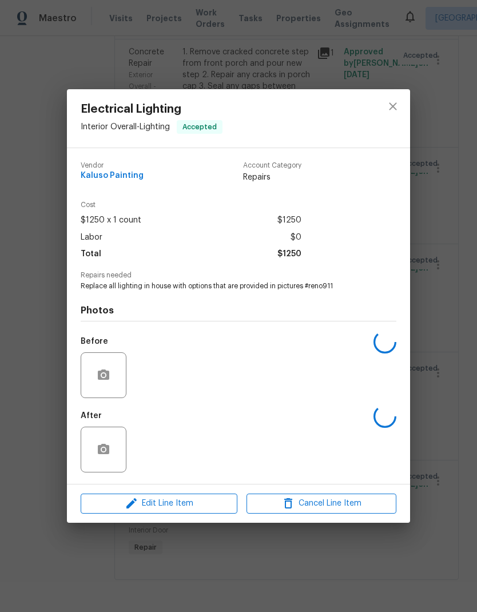
click at [315, 140] on div "Electrical Lighting Interior Overall - Lighting Accepted" at bounding box center [238, 118] width 343 height 58
click at [397, 112] on icon "close" at bounding box center [393, 107] width 14 height 14
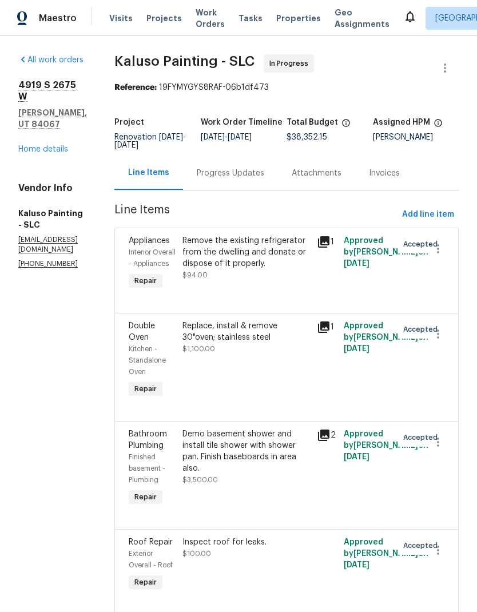
scroll to position [0, 0]
click at [57, 145] on link "Home details" at bounding box center [43, 149] width 50 height 8
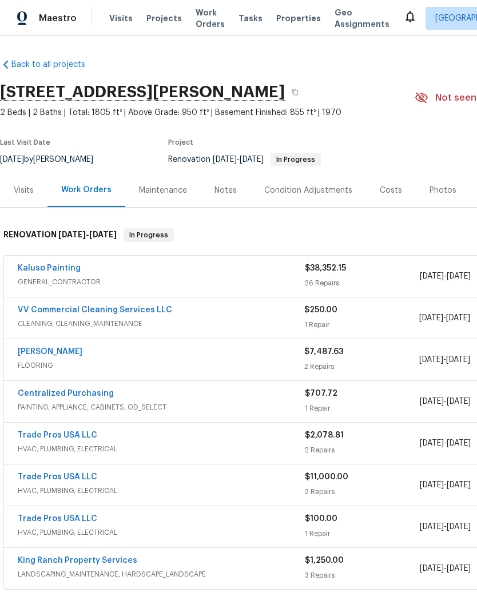
click at [305, 185] on div "Condition Adjustments" at bounding box center [308, 190] width 88 height 11
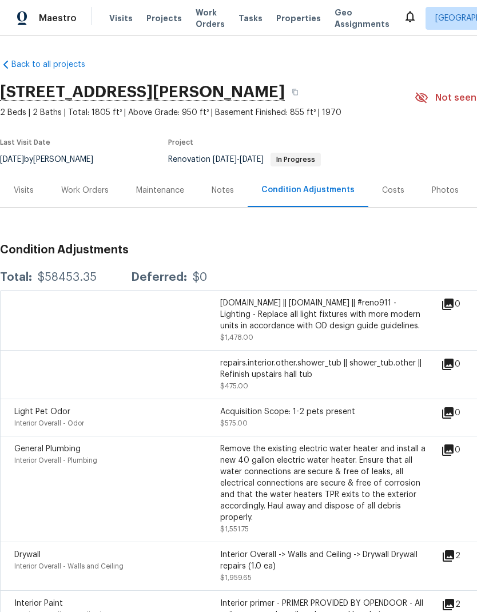
click at [83, 185] on div "Work Orders" at bounding box center [84, 190] width 47 height 11
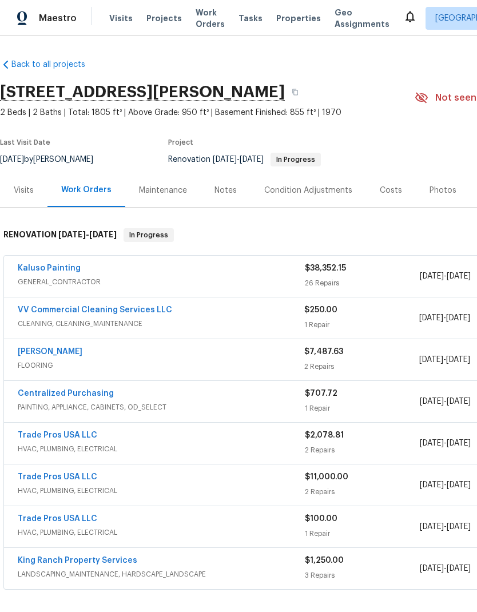
click at [55, 264] on link "Kaluso Painting" at bounding box center [49, 268] width 63 height 8
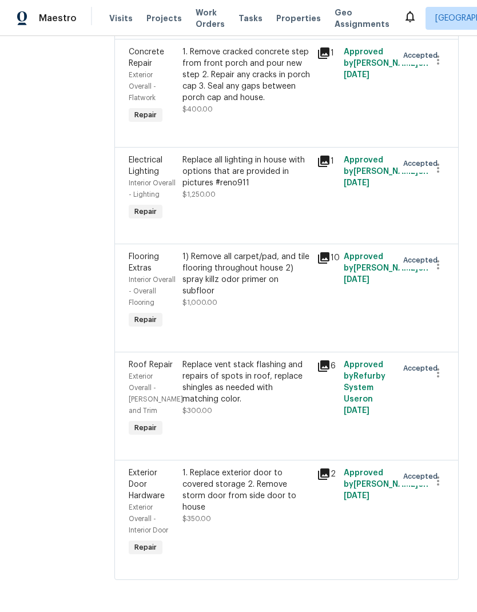
scroll to position [3187, 0]
click at [263, 189] on div "Replace all lighting in house with options that are provided in pictures #reno9…" at bounding box center [246, 171] width 128 height 34
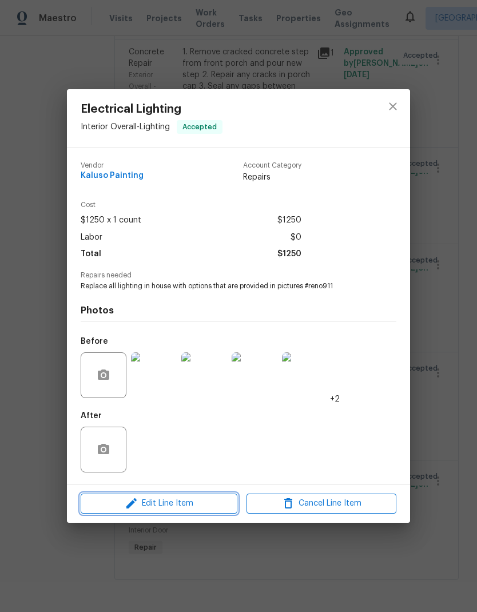
click at [203, 507] on span "Edit Line Item" at bounding box center [159, 503] width 150 height 14
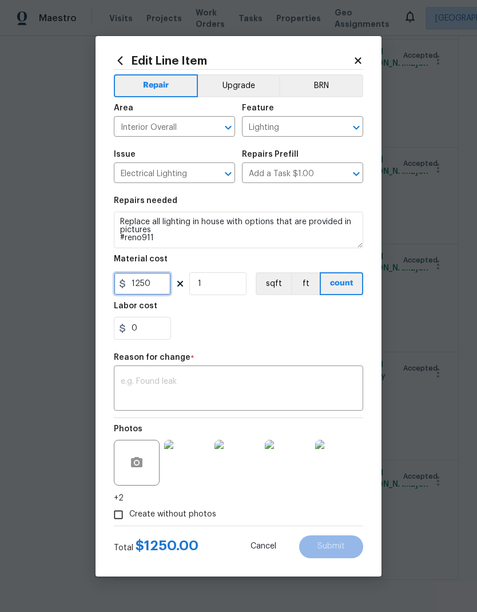
click at [161, 287] on input "1250" at bounding box center [142, 283] width 57 height 23
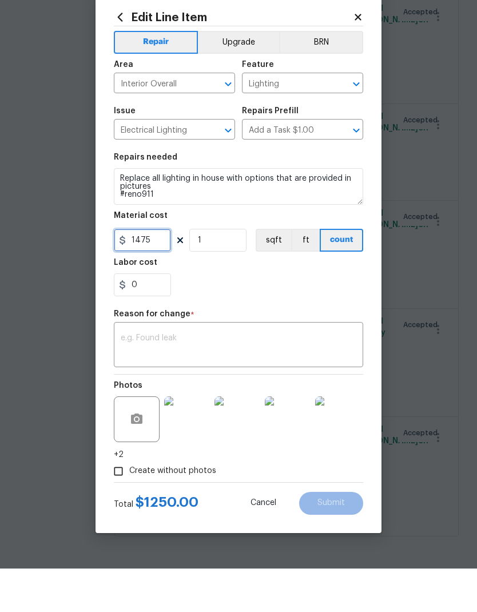
type input "1475"
click at [245, 377] on textarea at bounding box center [239, 389] width 236 height 24
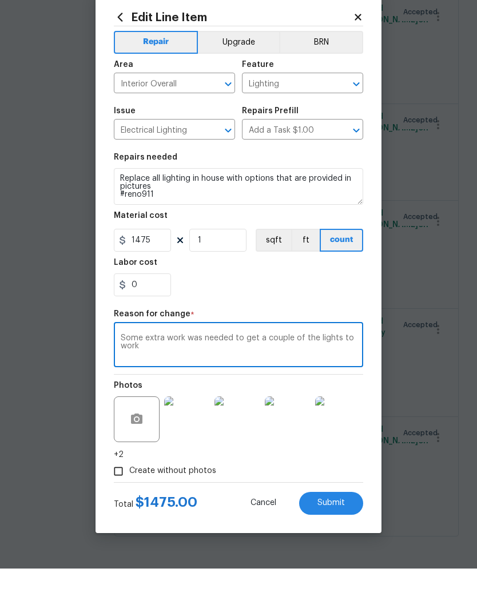
type textarea "Some extra work was needed to get a couple of the lights to work"
click at [344, 317] on div "0" at bounding box center [238, 328] width 249 height 23
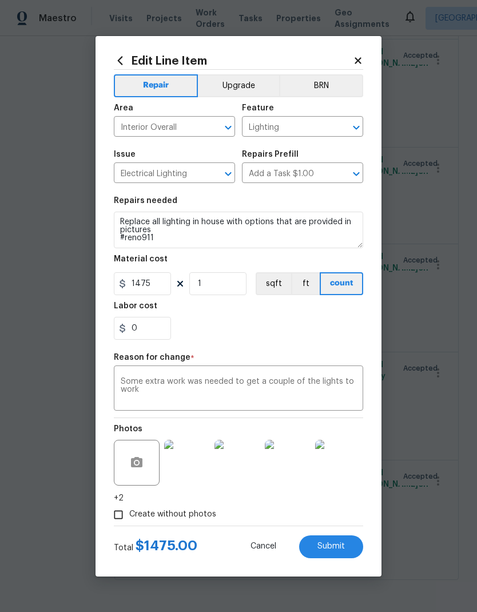
click at [342, 547] on span "Submit" at bounding box center [330, 546] width 27 height 9
type input "1250"
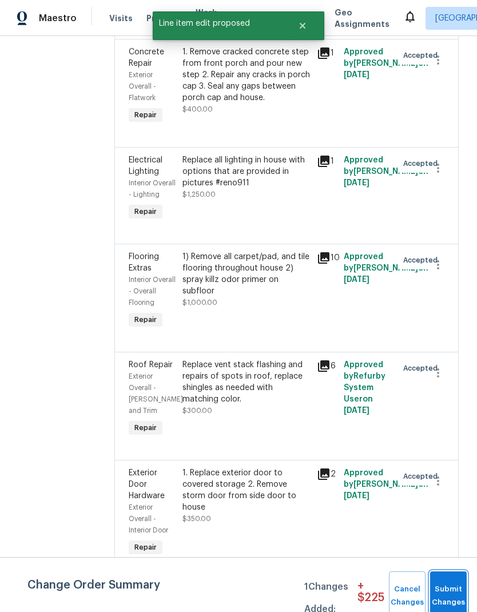
click at [451, 590] on button "Submit Changes" at bounding box center [448, 595] width 37 height 49
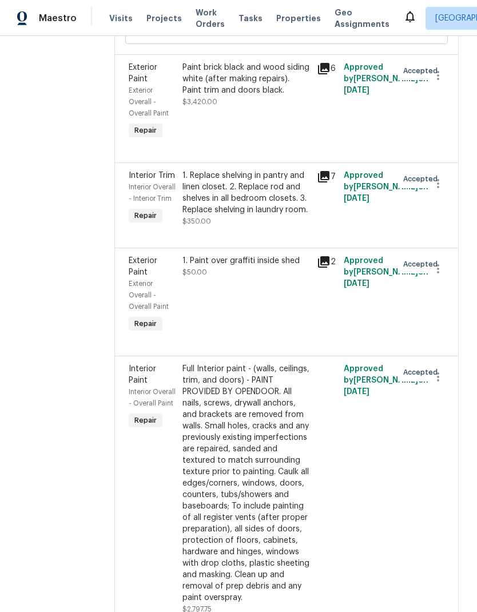
scroll to position [2241, 0]
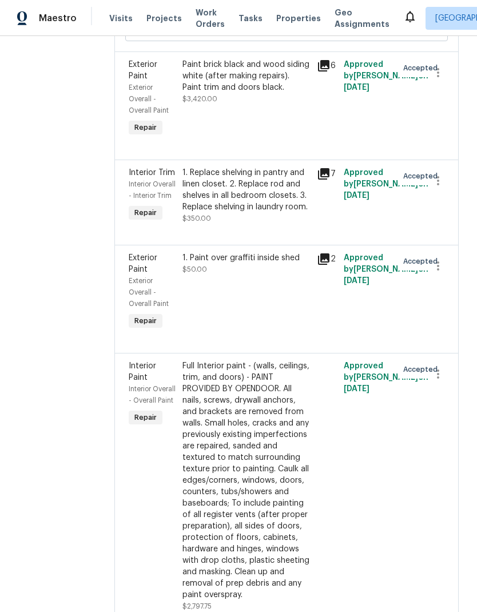
click at [256, 93] on div "Paint brick black and wood siding white (after making repairs). Paint trim and …" at bounding box center [246, 76] width 128 height 34
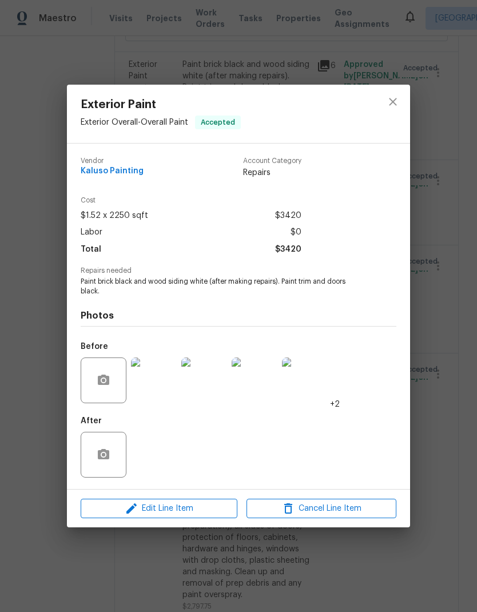
click at [457, 242] on div "Exterior Paint Exterior Overall - Overall Paint Accepted Vendor Kaluso Painting…" at bounding box center [238, 306] width 477 height 612
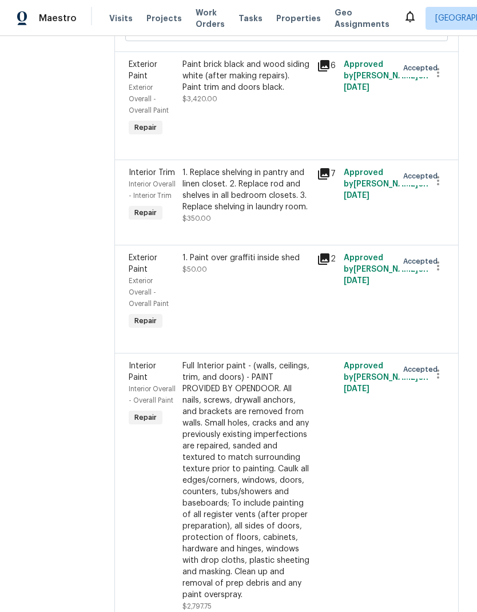
click at [275, 93] on div "Paint brick black and wood siding white (after making repairs). Paint trim and …" at bounding box center [246, 76] width 128 height 34
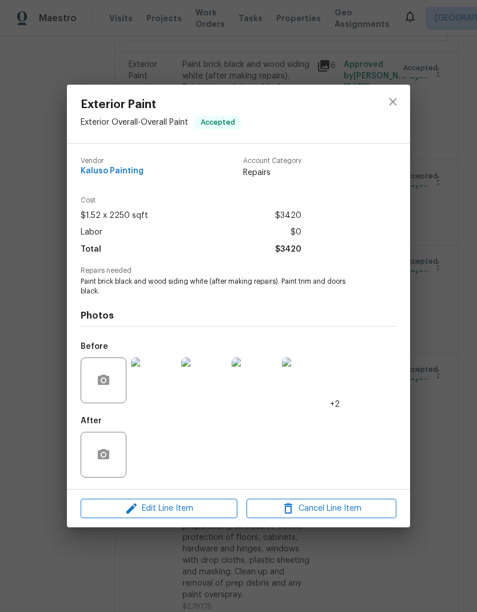
click at [161, 381] on img at bounding box center [154, 380] width 46 height 46
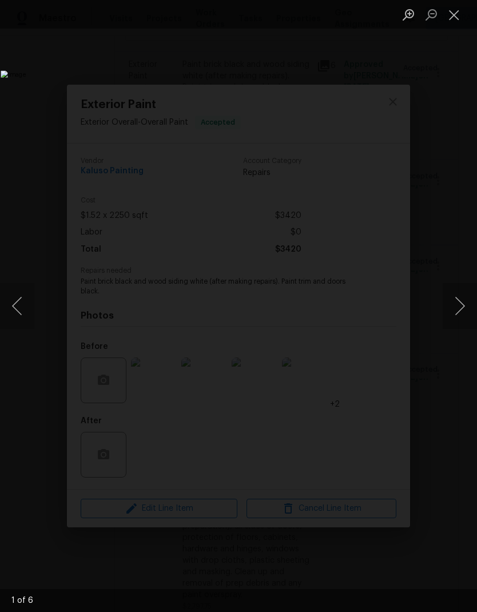
click at [457, 304] on button "Next image" at bounding box center [460, 306] width 34 height 46
click at [453, 303] on button "Next image" at bounding box center [460, 306] width 34 height 46
click at [455, 304] on button "Next image" at bounding box center [460, 306] width 34 height 46
click at [453, 304] on button "Next image" at bounding box center [460, 306] width 34 height 46
click at [456, 308] on button "Next image" at bounding box center [460, 306] width 34 height 46
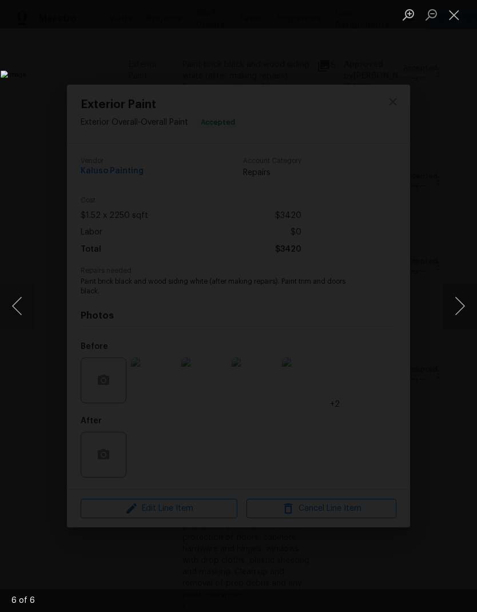
click at [456, 312] on button "Next image" at bounding box center [460, 306] width 34 height 46
click at [457, 312] on button "Next image" at bounding box center [460, 306] width 34 height 46
click at [456, 315] on button "Next image" at bounding box center [460, 306] width 34 height 46
click at [456, 308] on button "Next image" at bounding box center [460, 306] width 34 height 46
click at [458, 309] on button "Next image" at bounding box center [460, 306] width 34 height 46
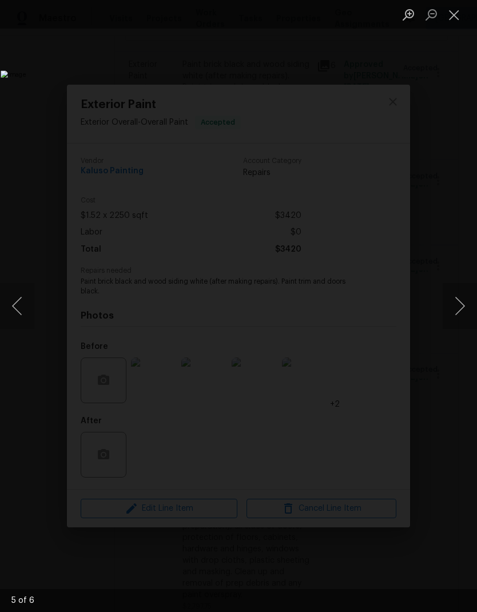
click at [455, 311] on button "Next image" at bounding box center [460, 306] width 34 height 46
click at [453, 311] on button "Next image" at bounding box center [460, 306] width 34 height 46
click at [454, 309] on button "Next image" at bounding box center [460, 306] width 34 height 46
click at [458, 308] on button "Next image" at bounding box center [460, 306] width 34 height 46
click at [461, 308] on button "Next image" at bounding box center [460, 306] width 34 height 46
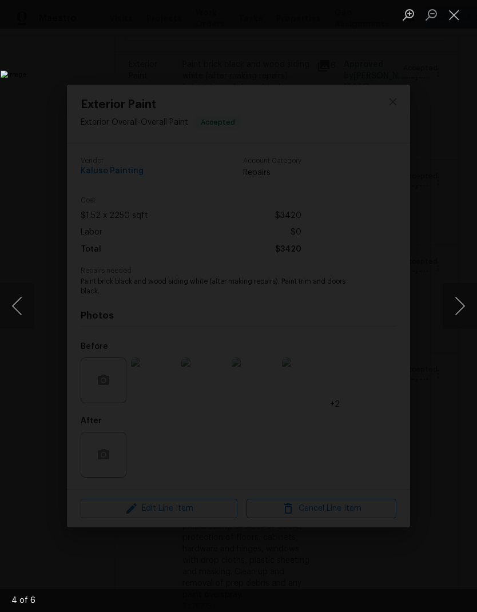
click at [460, 307] on button "Next image" at bounding box center [460, 306] width 34 height 46
click at [449, 17] on button "Close lightbox" at bounding box center [454, 15] width 23 height 20
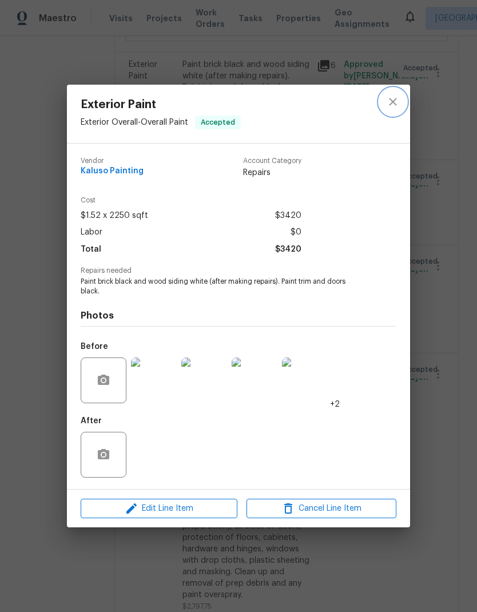
click at [394, 106] on icon "close" at bounding box center [393, 102] width 14 height 14
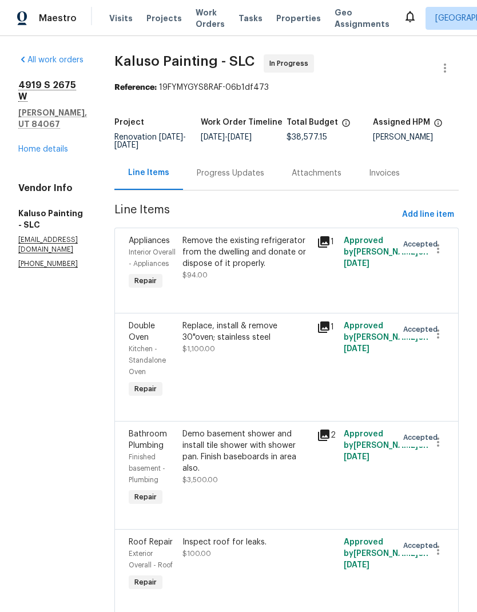
scroll to position [0, 0]
click at [52, 145] on link "Home details" at bounding box center [43, 149] width 50 height 8
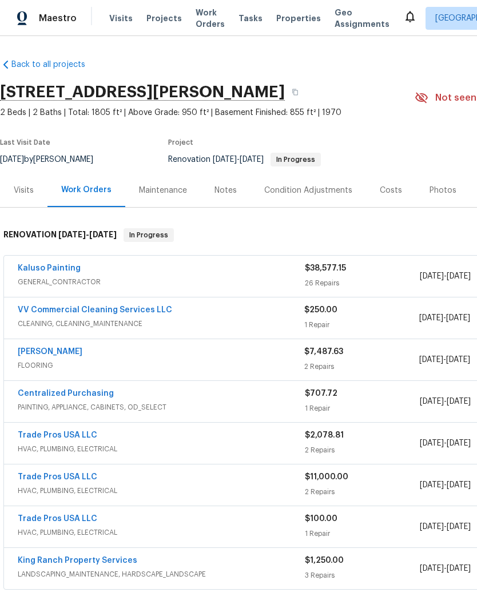
click at [394, 190] on div "Costs" at bounding box center [391, 190] width 22 height 11
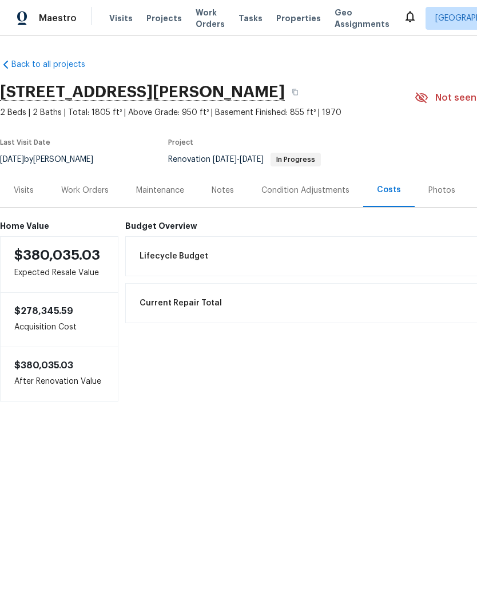
click at [197, 307] on span "Current Repair Total" at bounding box center [181, 302] width 82 height 11
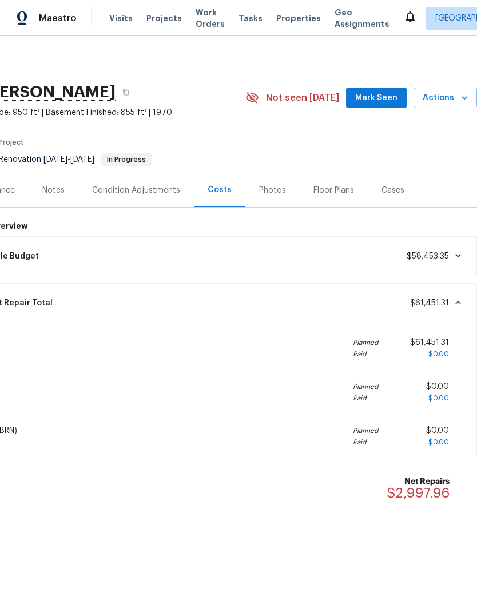
scroll to position [0, 169]
click at [146, 526] on div "Back to all projects [STREET_ADDRESS][PERSON_NAME] 2 Beds | 2 Baths | Total: 18…" at bounding box center [238, 309] width 477 height 547
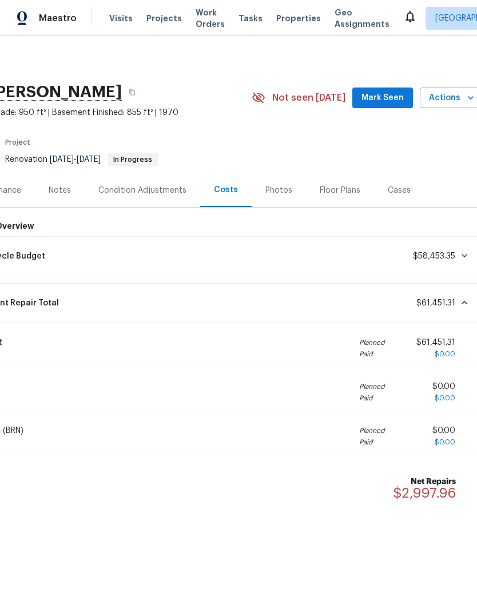
scroll to position [0, 162]
click at [266, 188] on div "Photos" at bounding box center [279, 190] width 27 height 11
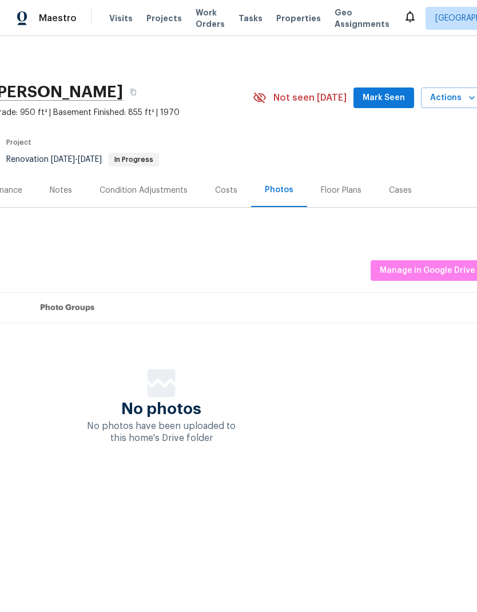
click at [345, 194] on div "Floor Plans" at bounding box center [341, 190] width 41 height 11
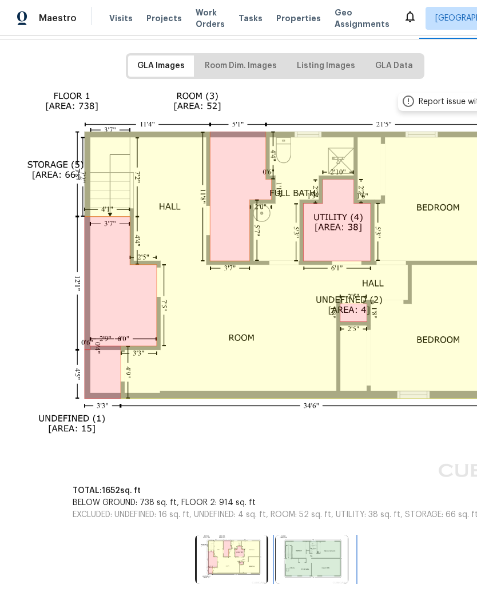
click at [317, 551] on img at bounding box center [311, 559] width 73 height 49
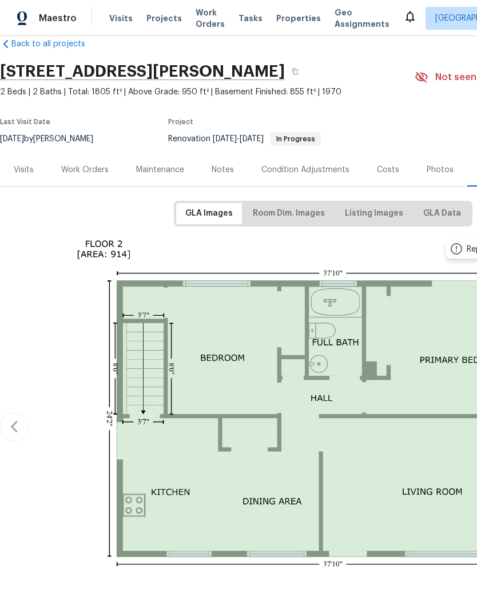
scroll to position [21, 0]
click at [396, 168] on div "Costs" at bounding box center [388, 169] width 50 height 34
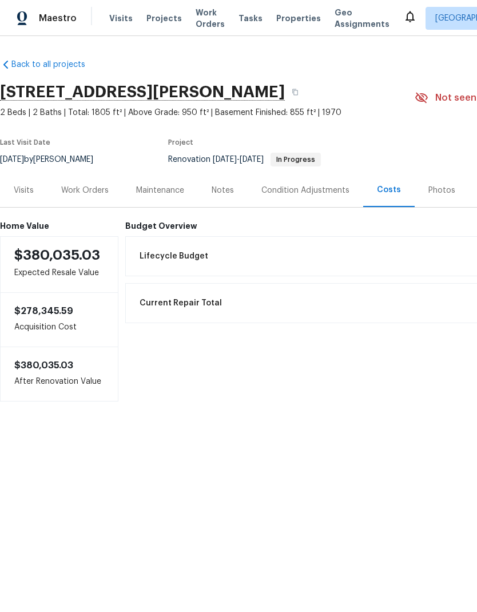
click at [162, 194] on div "Maintenance" at bounding box center [160, 190] width 48 height 11
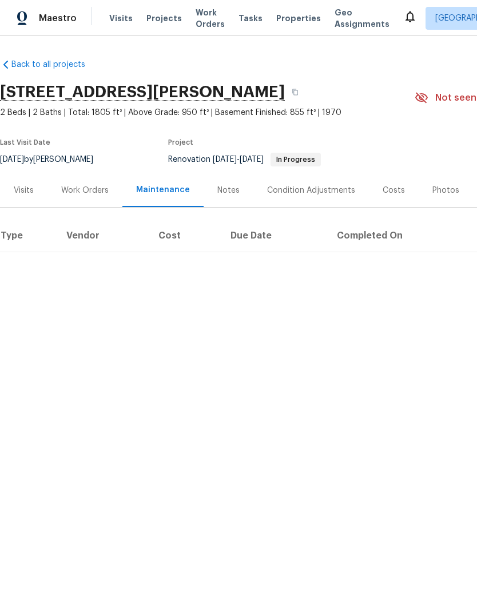
click at [226, 192] on div "Notes" at bounding box center [228, 190] width 22 height 11
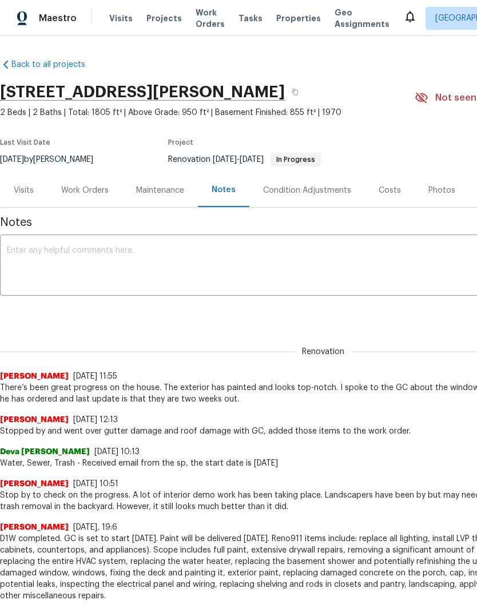
click at [93, 187] on div "Work Orders" at bounding box center [84, 190] width 47 height 11
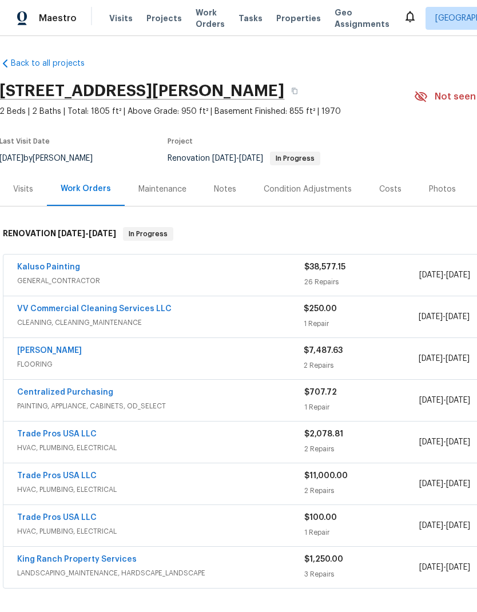
scroll to position [2, 0]
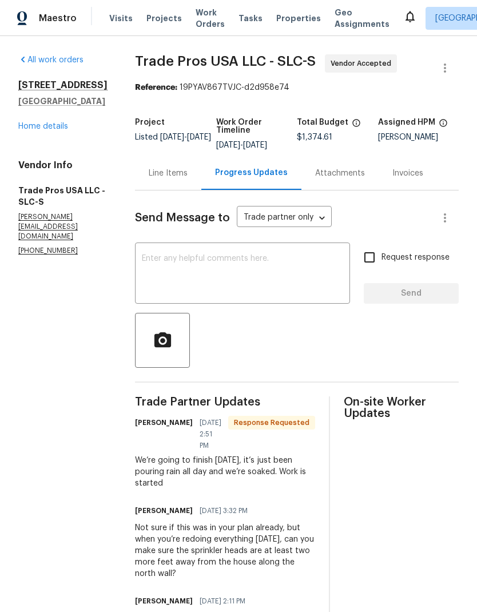
click at [270, 266] on textarea at bounding box center [242, 274] width 201 height 40
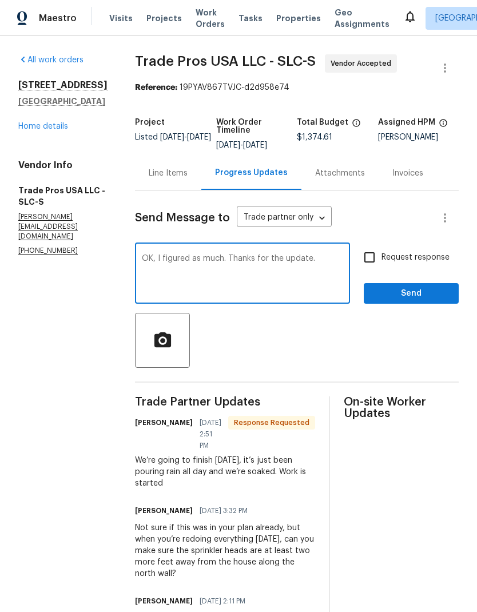
type textarea "OK, I figured as much. Thanks for the update."
click at [374, 262] on input "Request response" at bounding box center [369, 257] width 24 height 24
checkbox input "true"
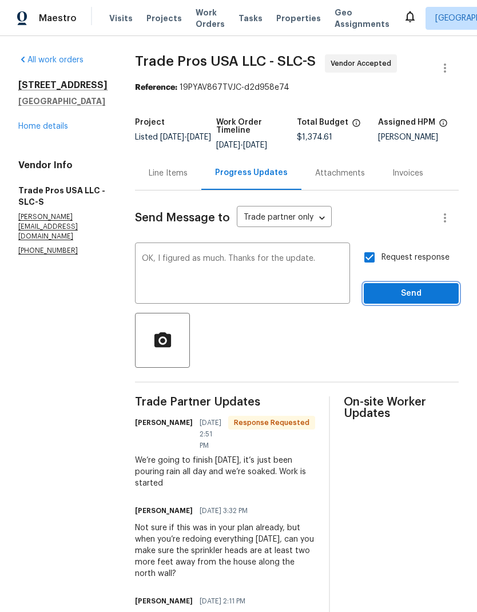
click at [413, 297] on span "Send" at bounding box center [411, 293] width 77 height 14
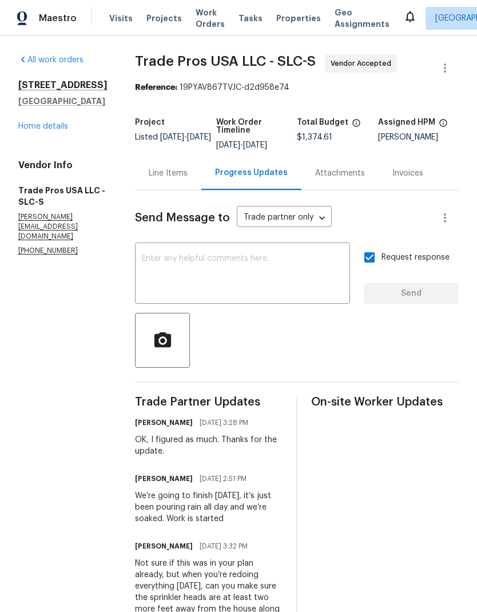
click at [47, 130] on link "Home details" at bounding box center [43, 126] width 50 height 8
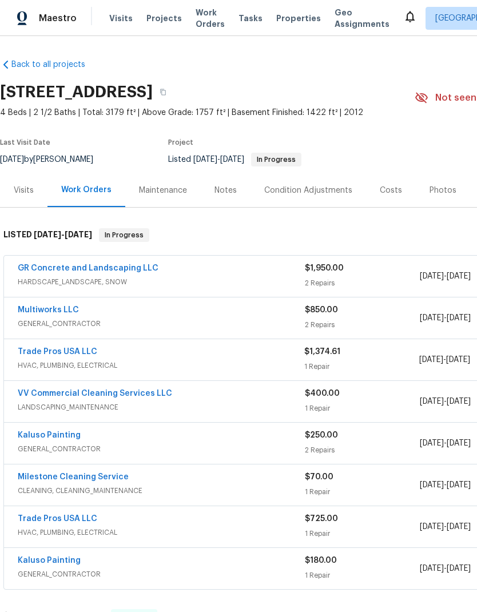
click at [220, 196] on div "Notes" at bounding box center [225, 190] width 22 height 11
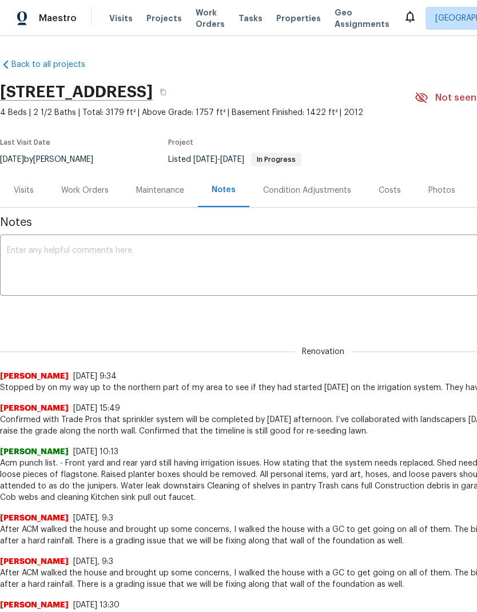
click at [216, 275] on textarea at bounding box center [323, 266] width 632 height 40
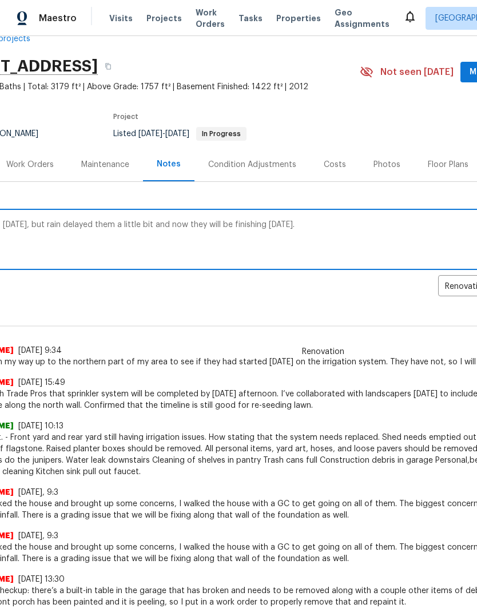
scroll to position [27, 59]
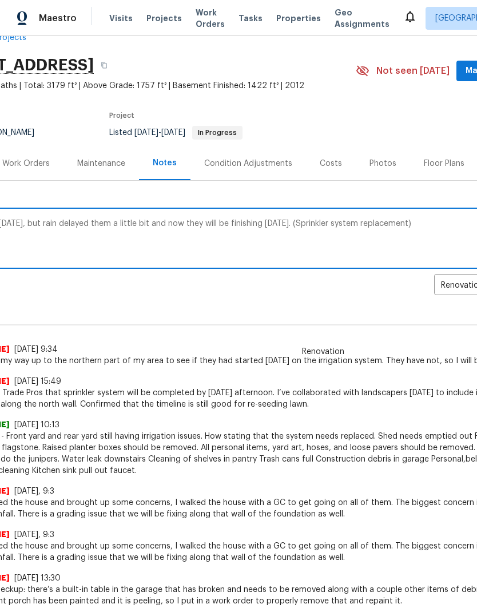
type textarea "They started today, but rain delayed them a little bit and now they will be fin…"
click at [329, 321] on div "Renovation Scott Beirdneau 9/30/25, 9:34 Stopped by on my way up to the norther…" at bounding box center [264, 336] width 646 height 61
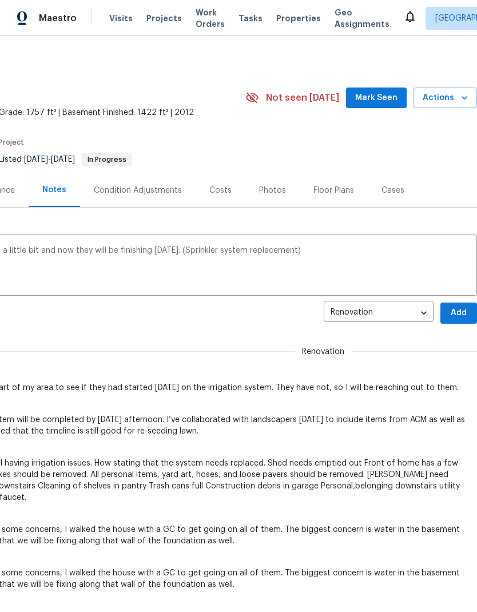
scroll to position [0, 169]
click at [455, 320] on span "Add" at bounding box center [458, 313] width 18 height 14
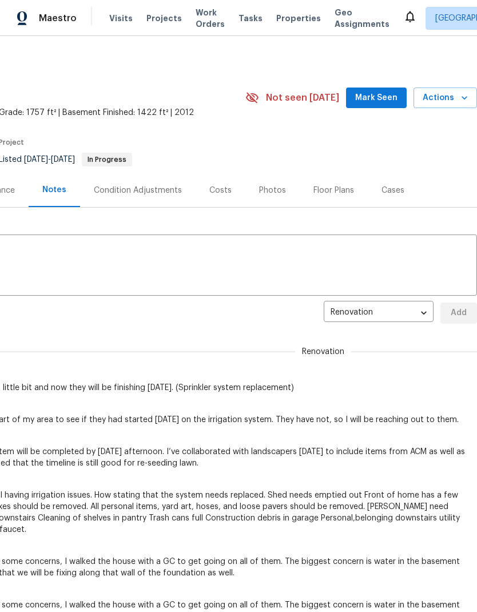
click at [381, 104] on span "Mark Seen" at bounding box center [376, 98] width 42 height 14
